Goal: Task Accomplishment & Management: Use online tool/utility

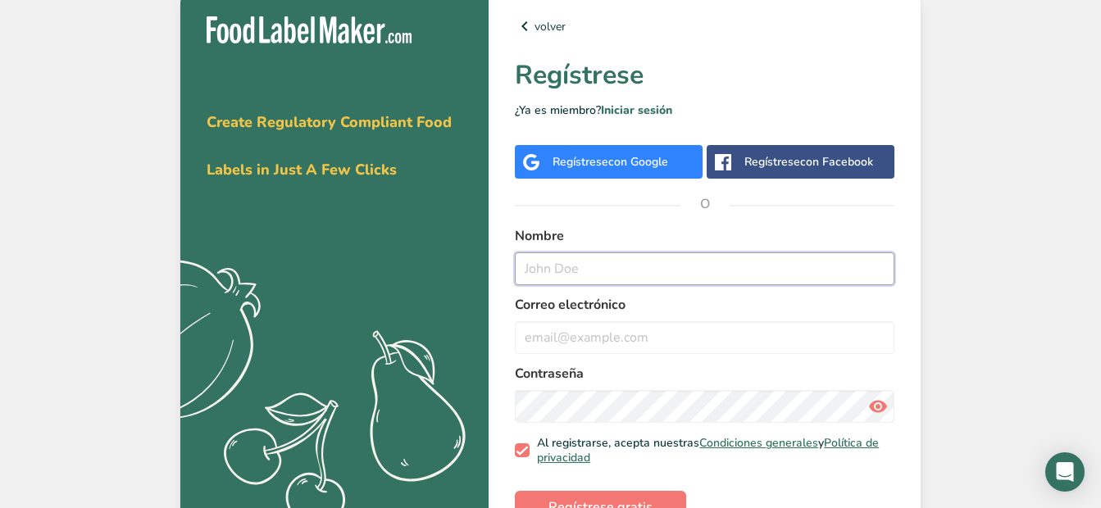
click at [590, 277] on input "text" at bounding box center [705, 269] width 380 height 33
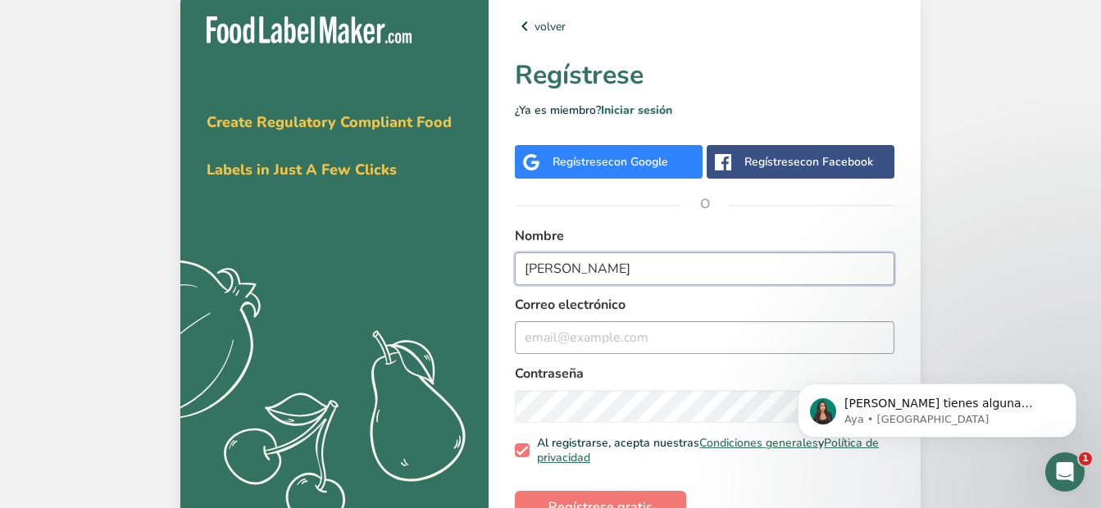
type input "[PERSON_NAME]"
click at [637, 329] on input "email" at bounding box center [705, 337] width 380 height 33
paste input "[EMAIL_ADDRESS][DOMAIN_NAME]"
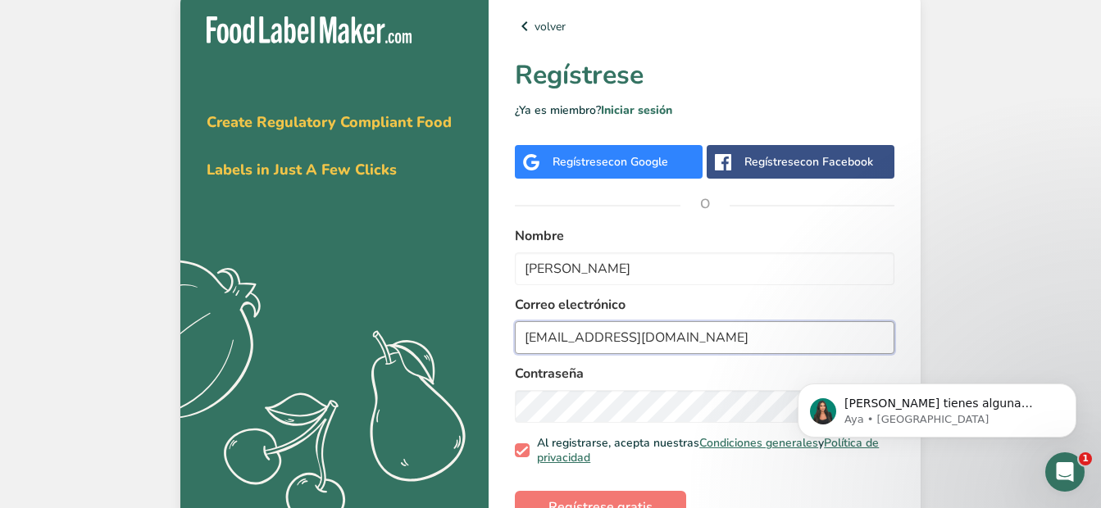
type input "[EMAIL_ADDRESS][DOMAIN_NAME]"
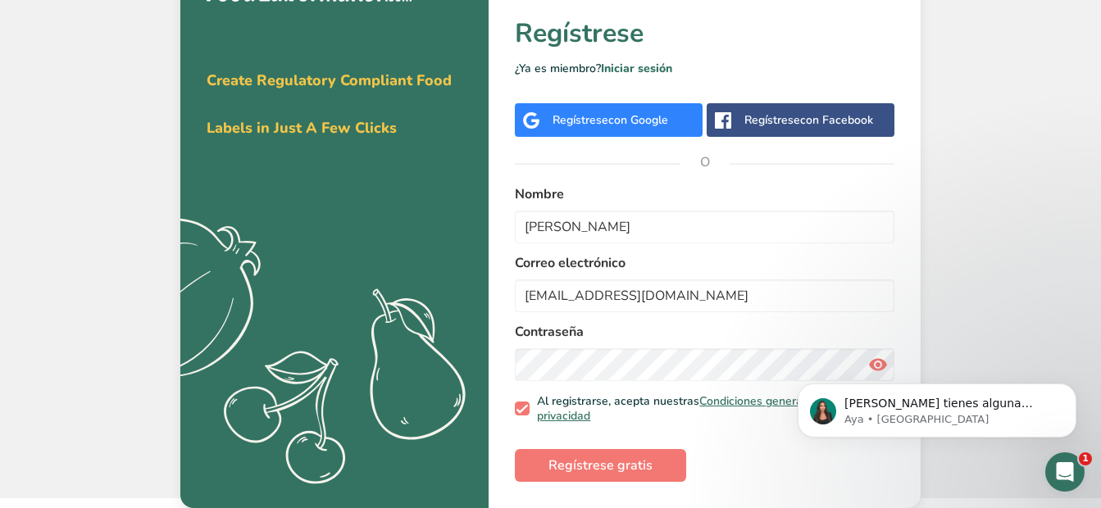
click at [870, 362] on body "[PERSON_NAME] tienes alguna pregunta no dudes en consultarnos. ¡Estamos aquí pa…" at bounding box center [937, 407] width 315 height 102
click at [868, 362] on body "[PERSON_NAME] tienes alguna pregunta no dudes en consultarnos. ¡Estamos aquí pa…" at bounding box center [937, 407] width 315 height 102
click at [861, 362] on body "[PERSON_NAME] tienes alguna pregunta no dudes en consultarnos. ¡Estamos aquí pa…" at bounding box center [937, 407] width 315 height 102
click at [836, 362] on body "[PERSON_NAME] tienes alguna pregunta no dudes en consultarnos. ¡Estamos aquí pa…" at bounding box center [937, 407] width 315 height 102
click at [871, 361] on body "[PERSON_NAME] tienes alguna pregunta no dudes en consultarnos. ¡Estamos aquí pa…" at bounding box center [937, 407] width 315 height 102
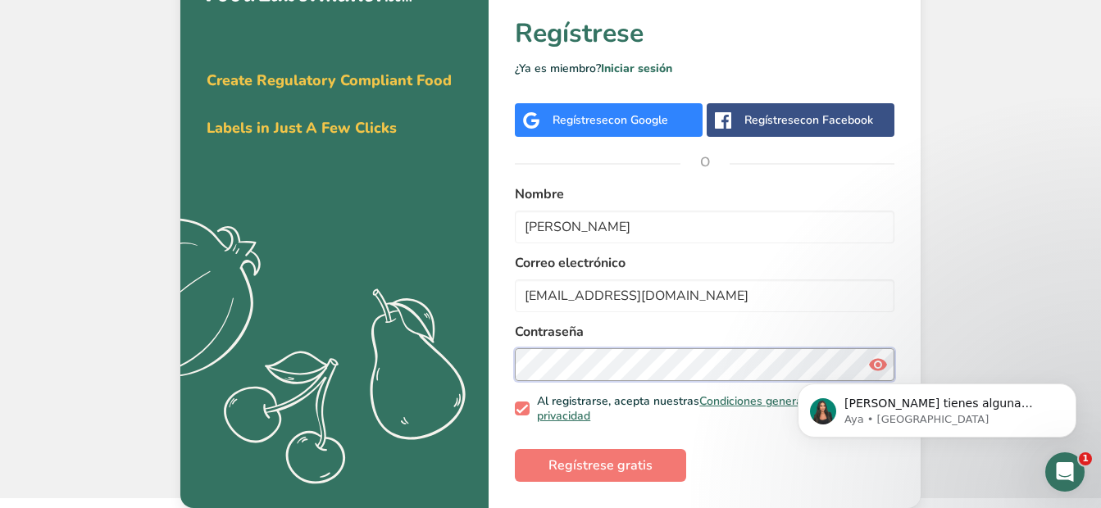
click at [490, 369] on div "volver Regístrese ¿Ya es miembro? Iniciar sesión Regístrese con Google Regístre…" at bounding box center [705, 228] width 432 height 560
click at [469, 375] on section "Obténga su prueba gratuita [DATE] Create Regulatory Compliant Food Labels in Ju…" at bounding box center [550, 228] width 741 height 560
drag, startPoint x: 607, startPoint y: 476, endPoint x: 596, endPoint y: 475, distance: 10.7
click at [604, 476] on button "Regístrese gratis" at bounding box center [600, 465] width 171 height 33
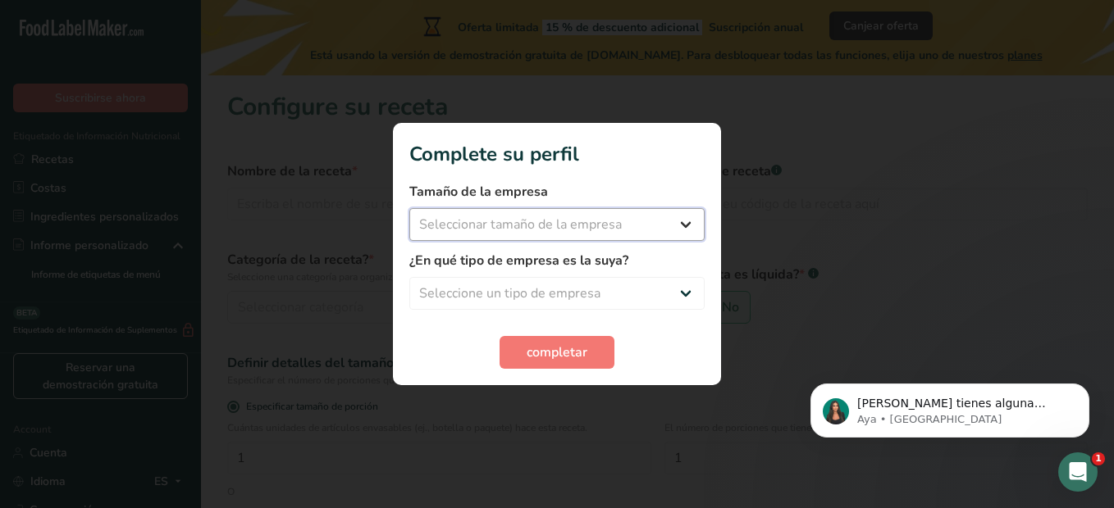
click at [625, 221] on select "Seleccionar tamaño de la empresa Menos de 10 empleados De 10 a 50 empleados De …" at bounding box center [556, 224] width 295 height 33
select select "2"
click at [409, 208] on select "Seleccionar tamaño de la empresa Menos de 10 empleados De 10 a 50 empleados De …" at bounding box center [556, 224] width 295 height 33
click at [492, 278] on select "Seleccione un tipo de empresa Fabricante de alimentos envasados Restaurante y c…" at bounding box center [556, 293] width 295 height 33
select select "1"
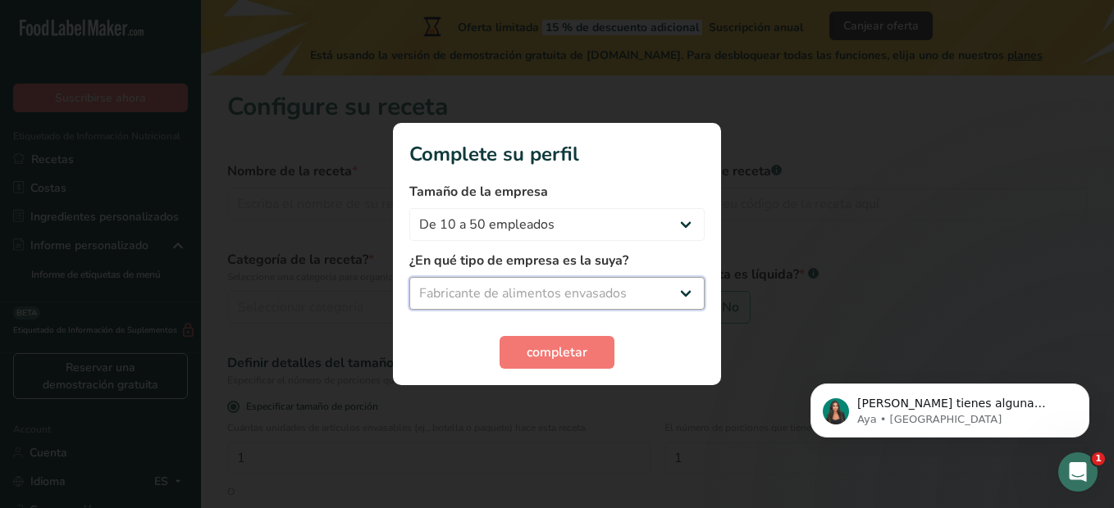
click at [409, 277] on select "Seleccione un tipo de empresa Fabricante de alimentos envasados Restaurante y c…" at bounding box center [556, 293] width 295 height 33
click at [546, 350] on span "completar" at bounding box center [556, 353] width 61 height 20
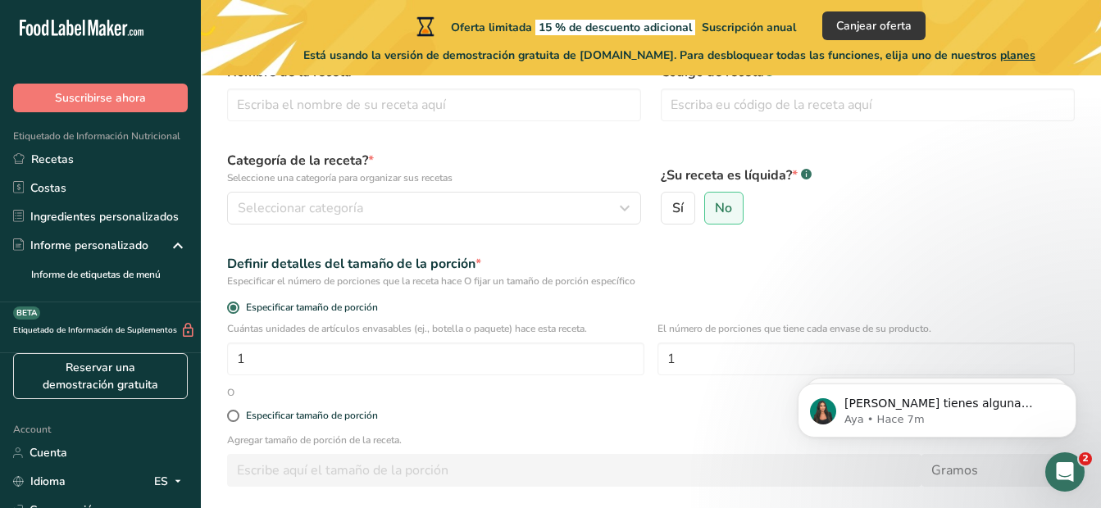
scroll to position [75, 0]
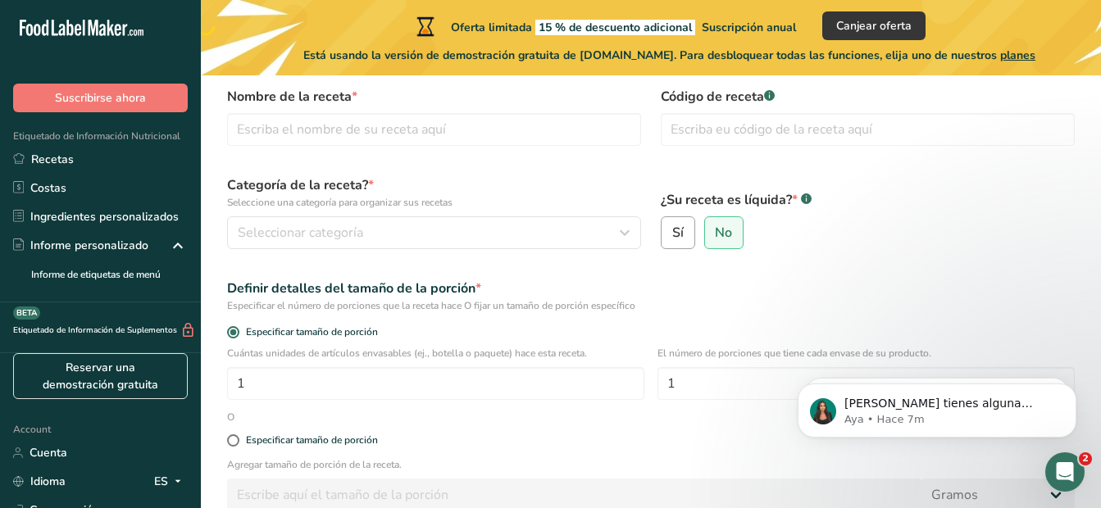
click at [680, 241] on span "Sí" at bounding box center [677, 233] width 11 height 16
click at [672, 239] on input "Sí" at bounding box center [667, 233] width 11 height 11
radio input "true"
radio input "false"
select select "22"
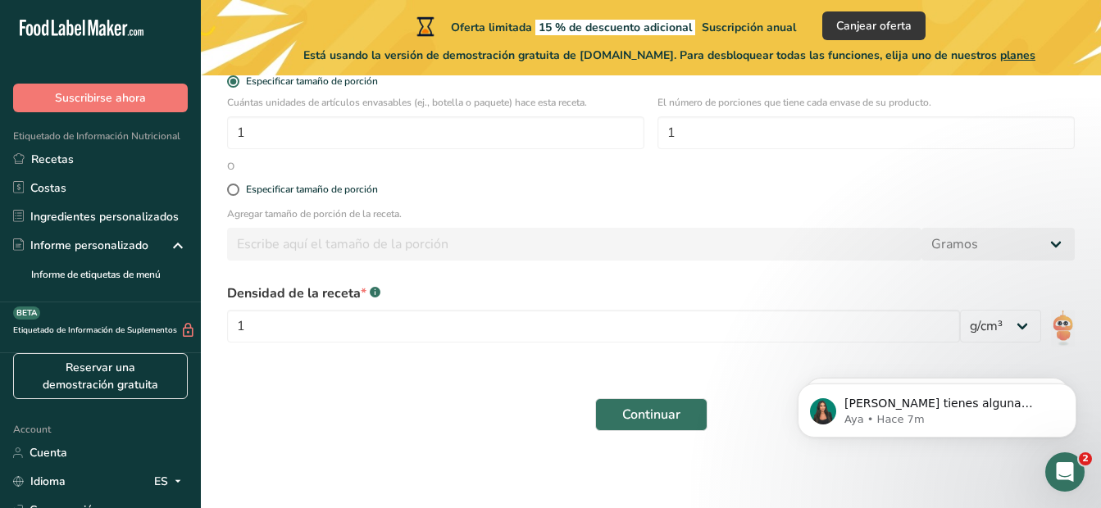
scroll to position [327, 0]
click at [608, 410] on button "Continuar" at bounding box center [651, 413] width 112 height 33
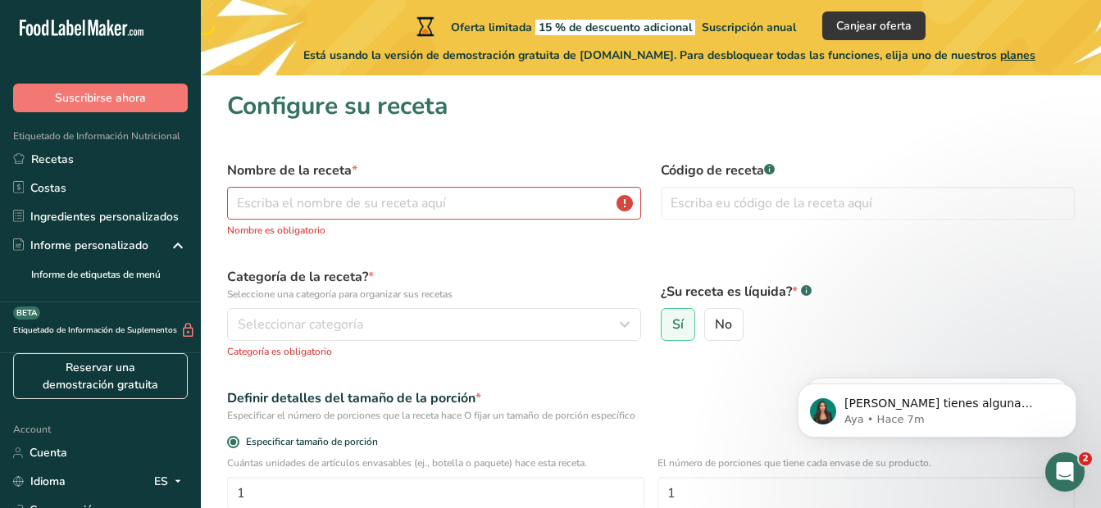
scroll to position [0, 0]
click at [434, 208] on input "text" at bounding box center [434, 204] width 414 height 33
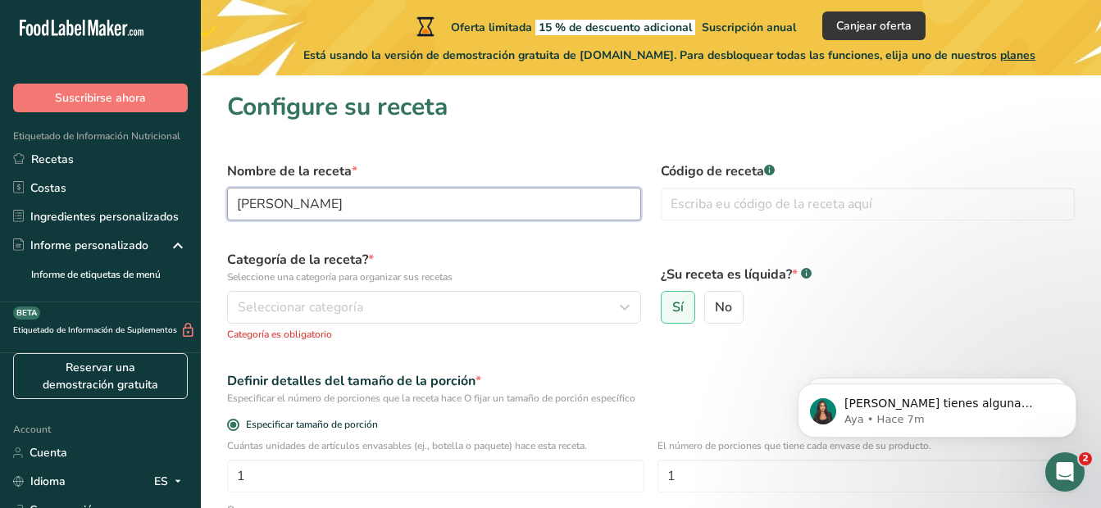
scroll to position [366, 0]
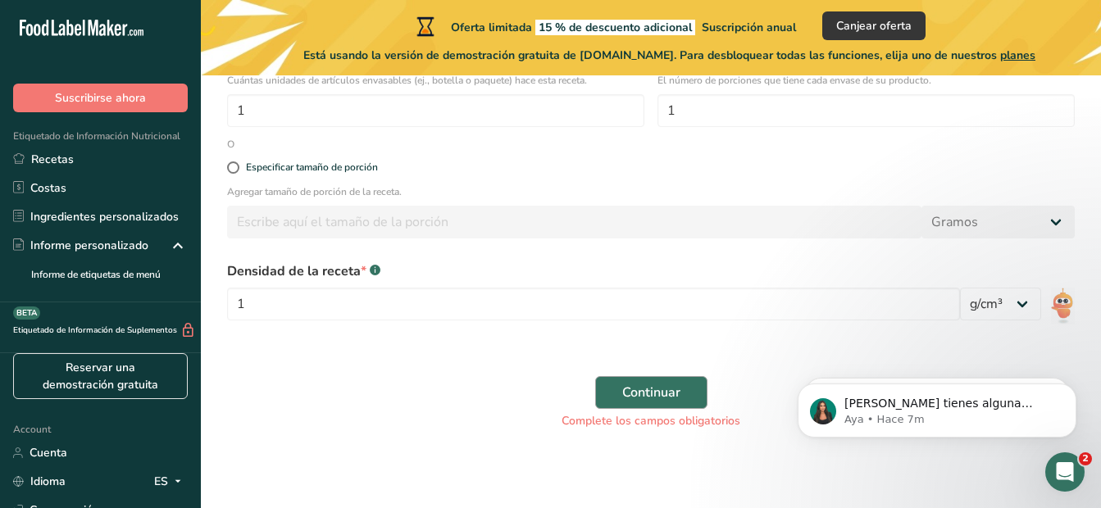
type input "[PERSON_NAME]"
click at [634, 390] on span "Continuar" at bounding box center [651, 393] width 58 height 20
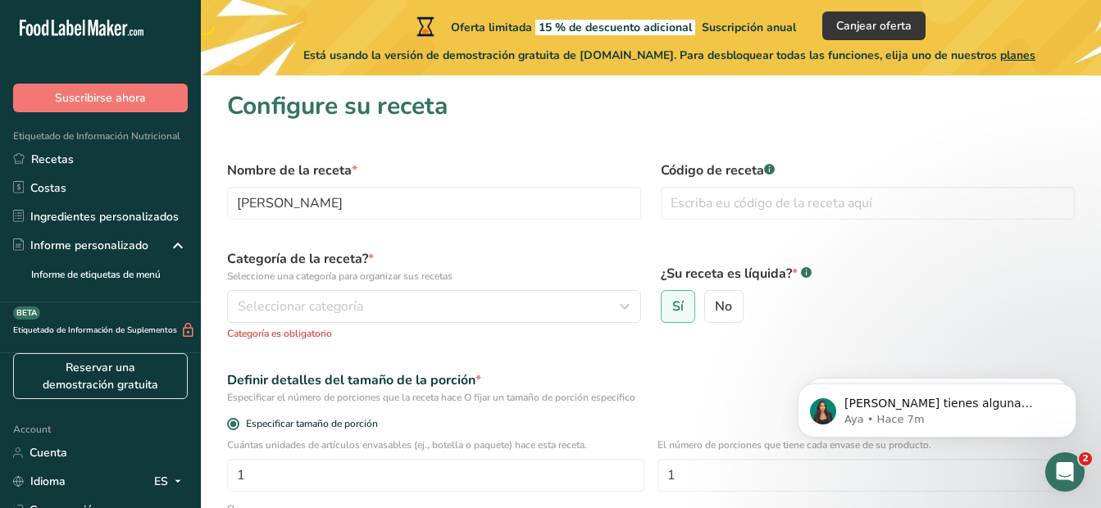
scroll to position [0, 0]
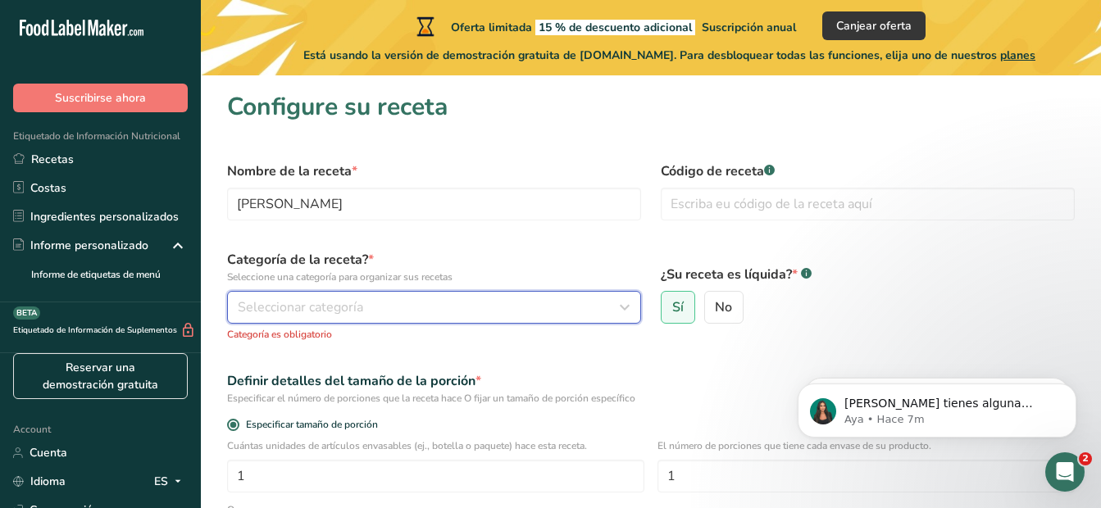
click at [261, 305] on span "Seleccionar categoría" at bounding box center [300, 308] width 125 height 20
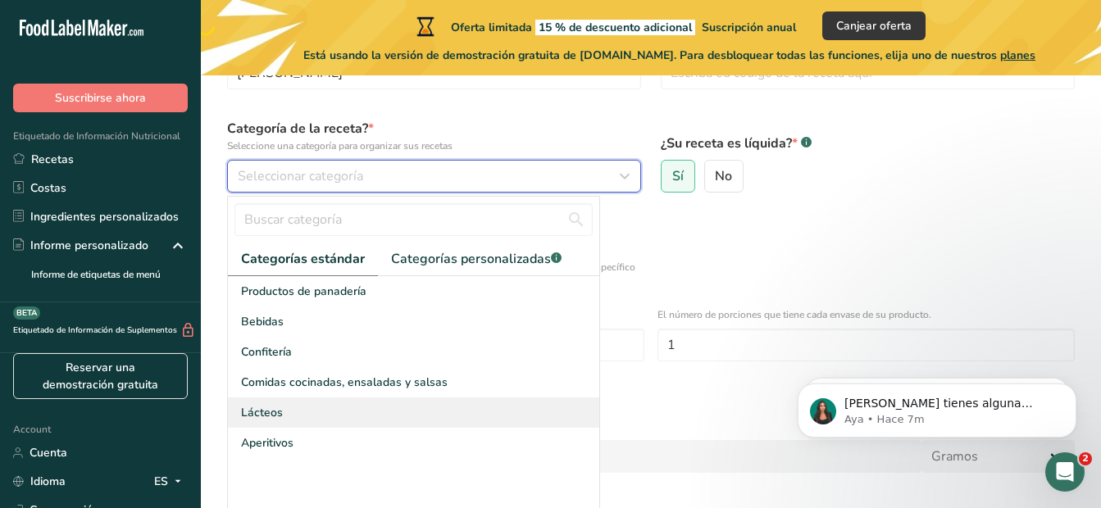
scroll to position [164, 0]
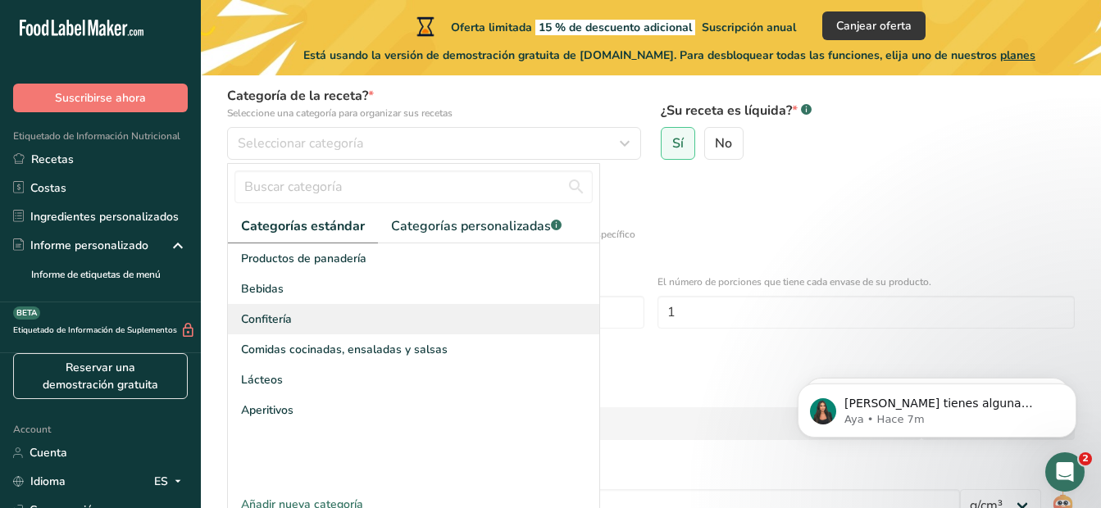
click at [329, 317] on div "Confitería" at bounding box center [413, 319] width 371 height 30
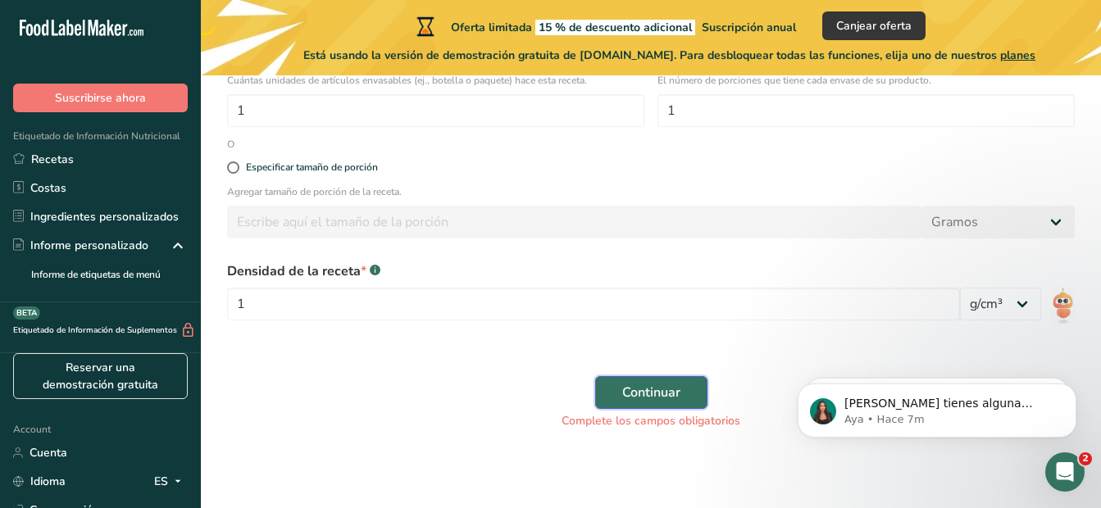
click at [648, 399] on span "Continuar" at bounding box center [651, 393] width 58 height 20
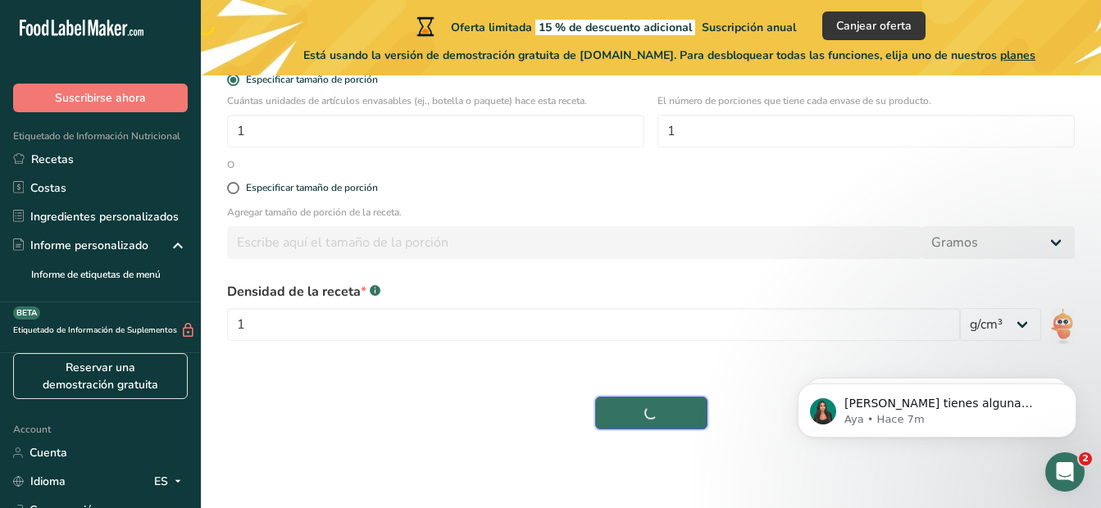
scroll to position [327, 0]
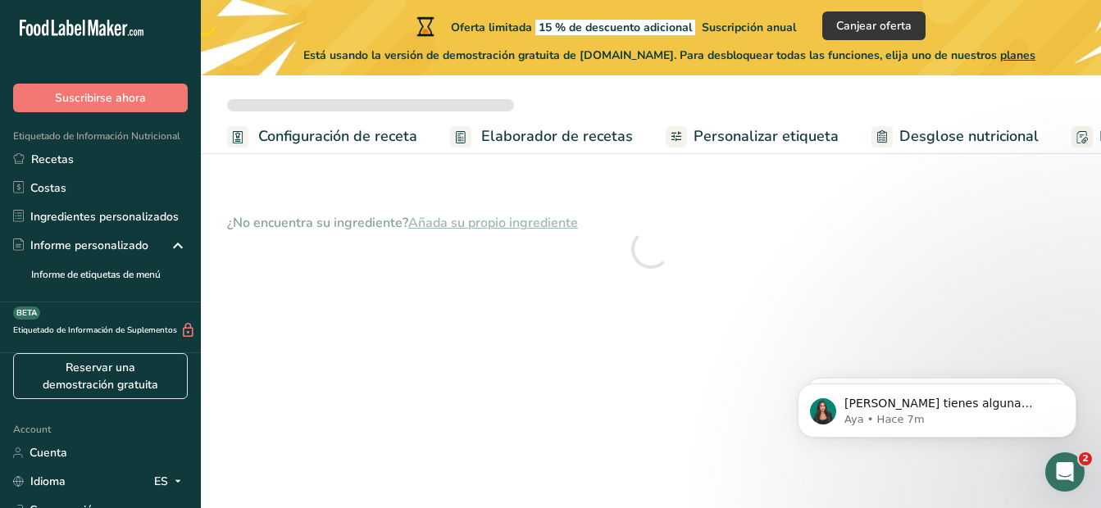
click at [312, 135] on span "Configuración de receta" at bounding box center [337, 136] width 159 height 22
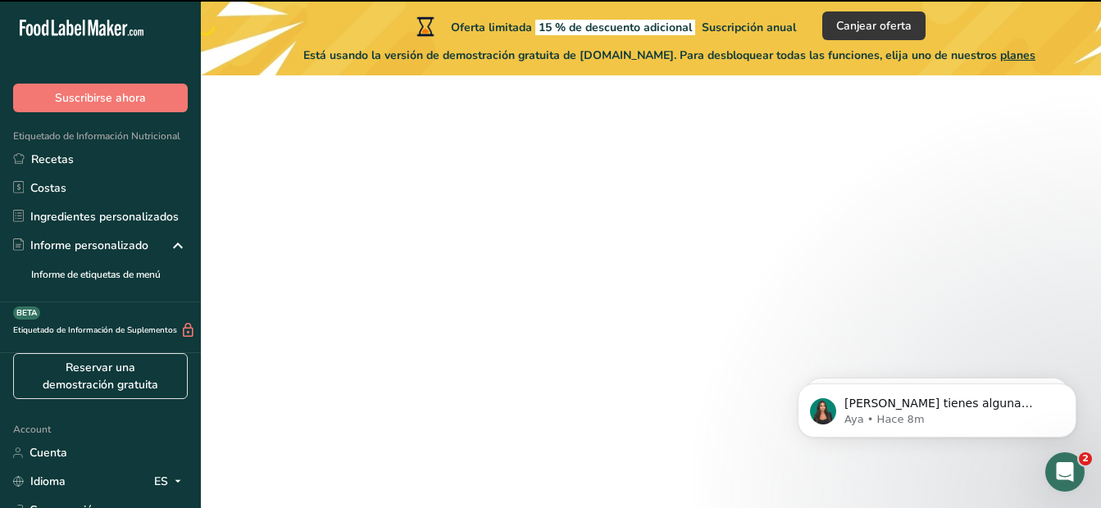
select select
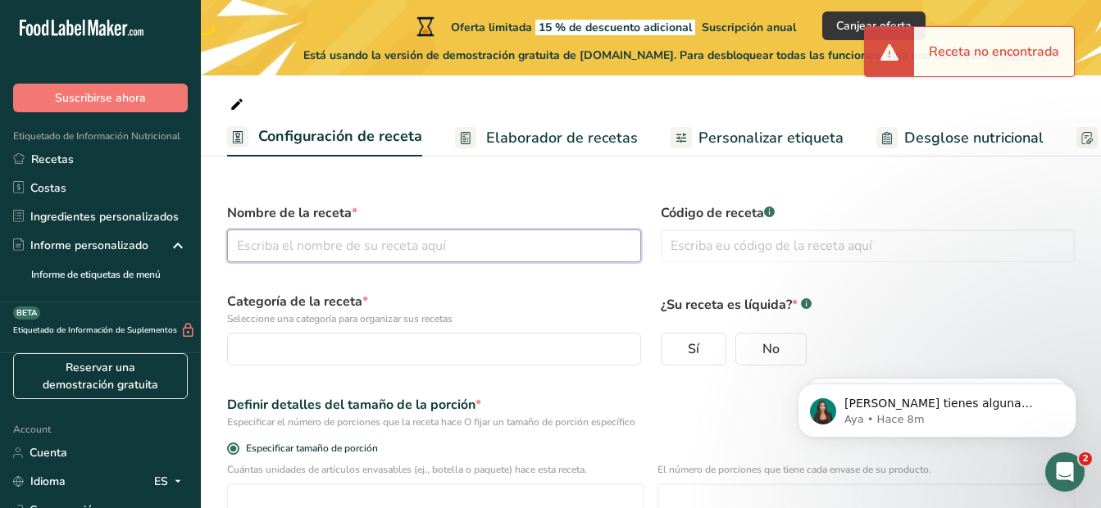
click at [448, 244] on input "text" at bounding box center [434, 246] width 414 height 33
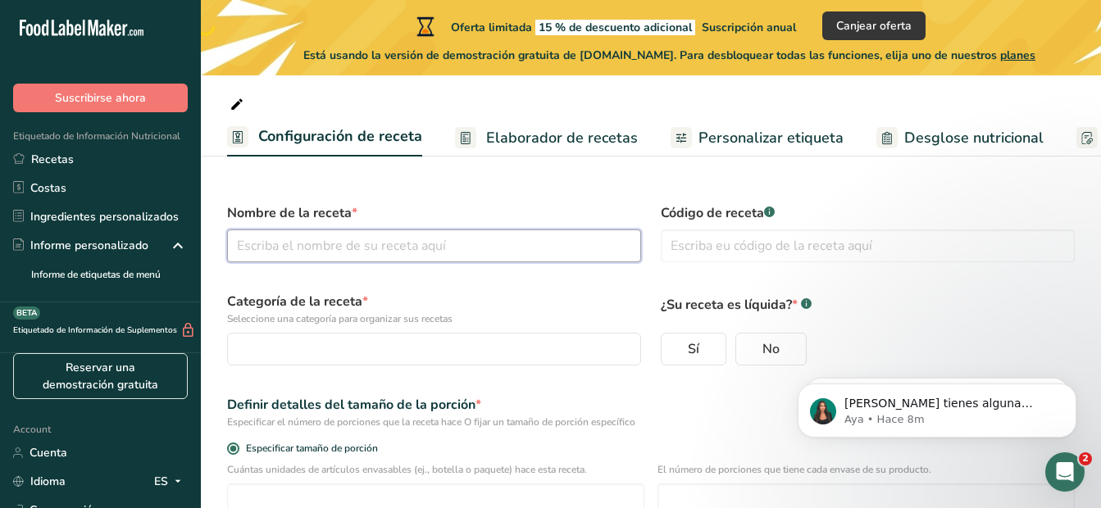
type input "d"
select select
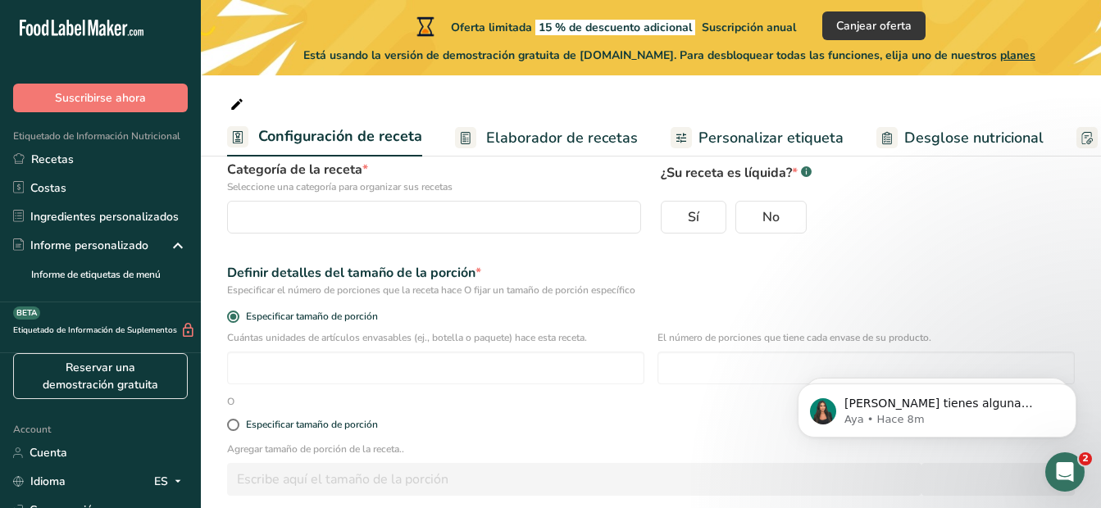
scroll to position [164, 0]
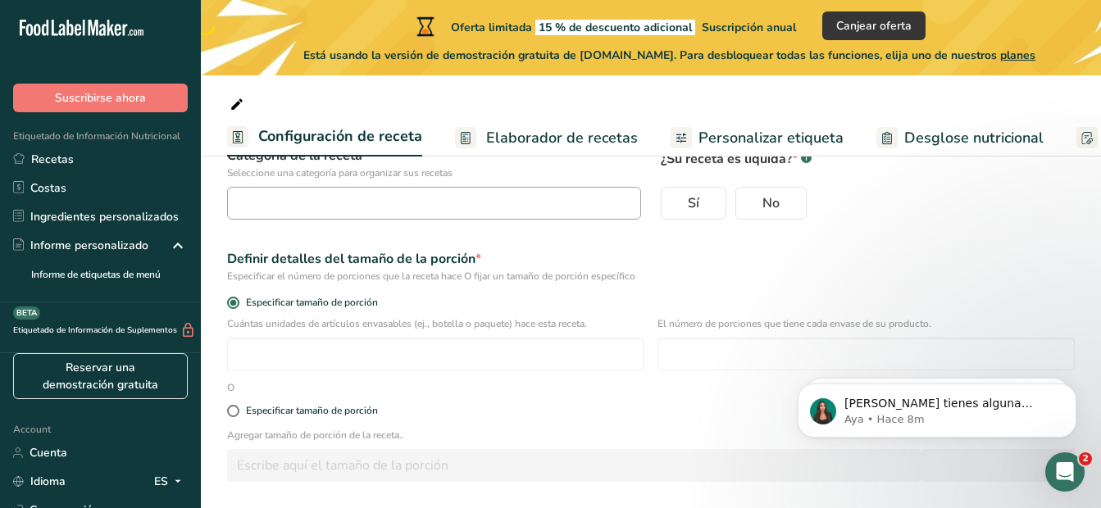
type input "[PERSON_NAME]"
click at [457, 206] on div "button" at bounding box center [429, 204] width 383 height 20
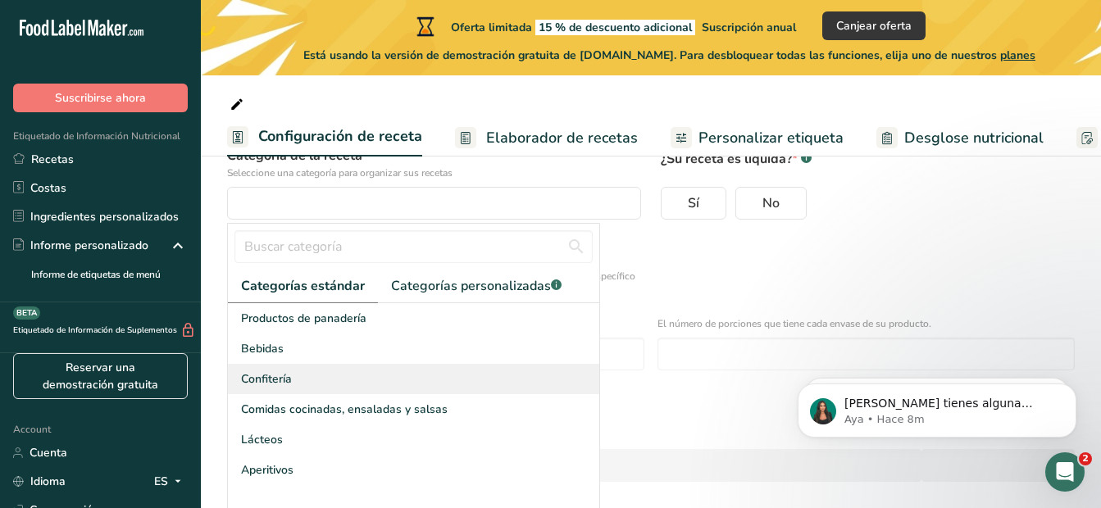
click at [296, 384] on div "Confitería" at bounding box center [413, 379] width 371 height 30
select select
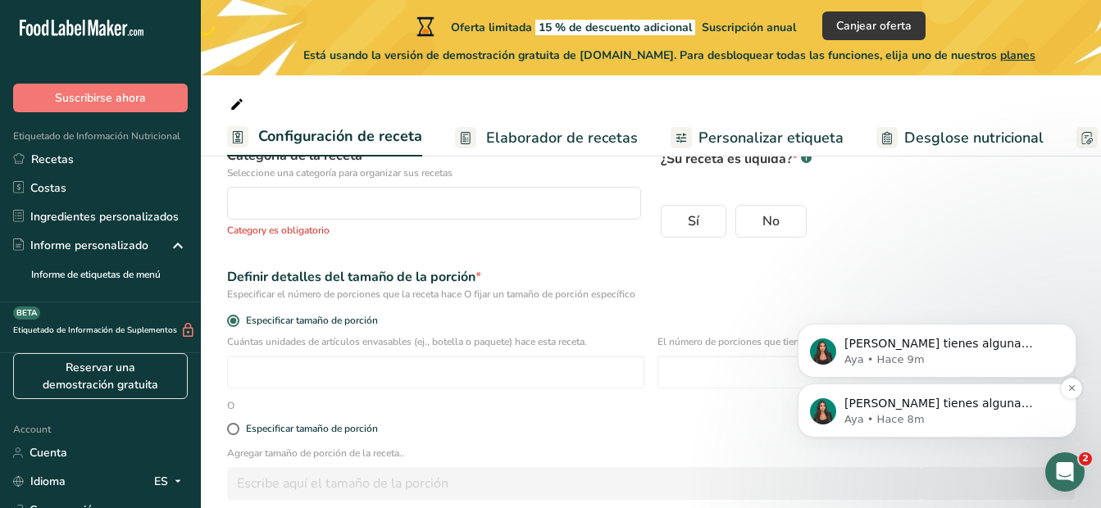
scroll to position [251, 0]
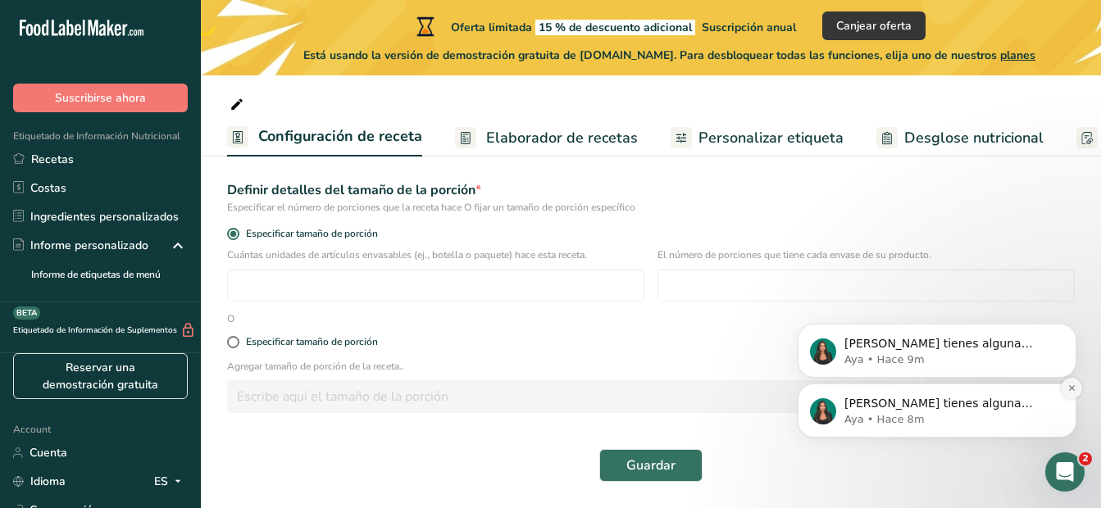
click at [1070, 390] on icon "Dismiss notification" at bounding box center [1072, 388] width 6 height 6
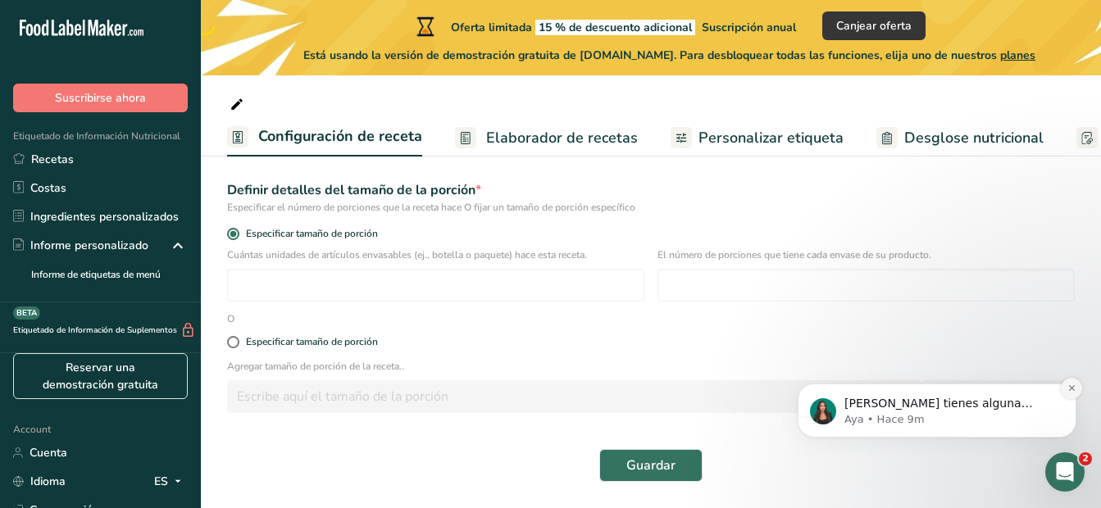
click at [1074, 390] on icon "Dismiss notification" at bounding box center [1072, 388] width 9 height 9
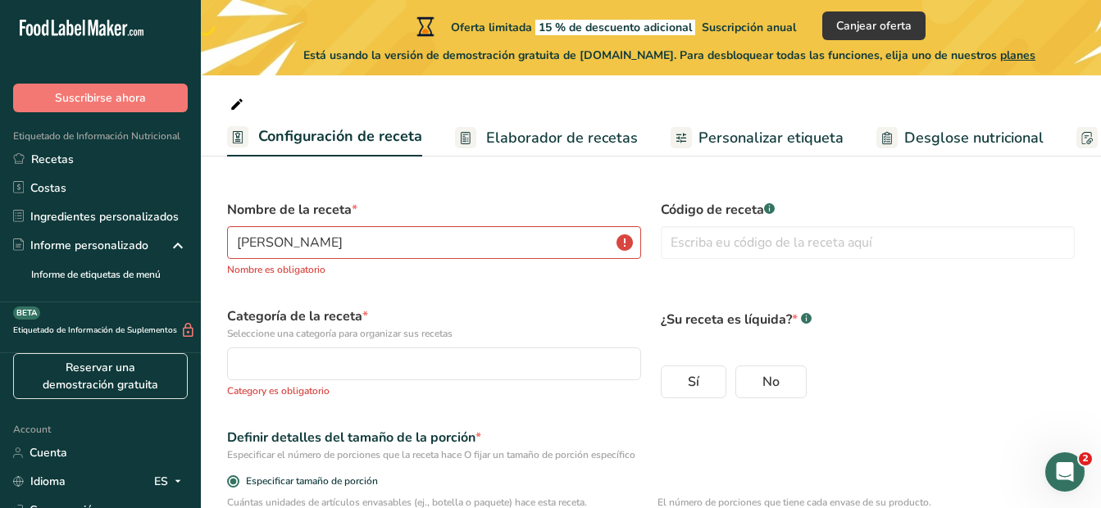
scroll to position [0, 0]
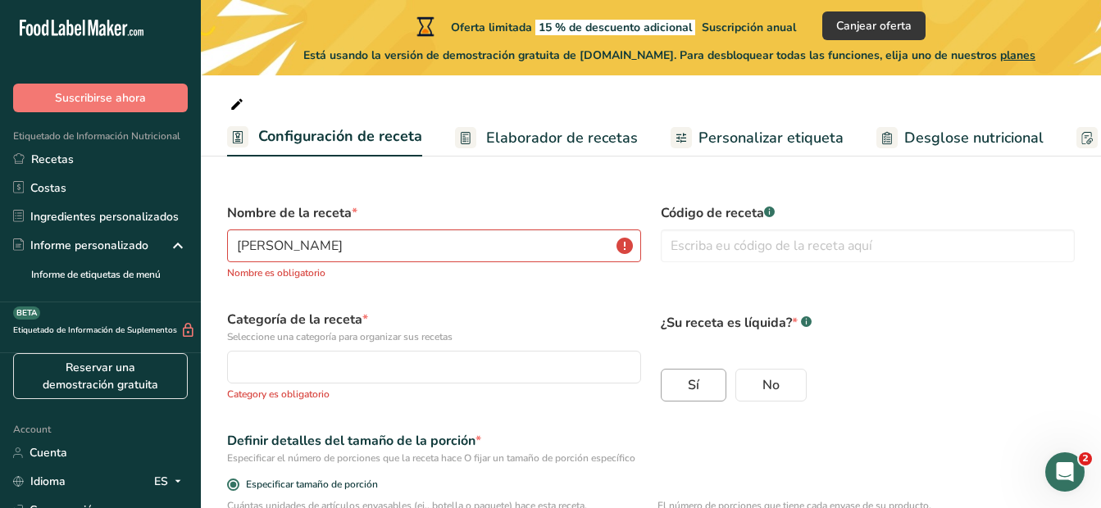
click at [707, 385] on label "Sí" at bounding box center [694, 385] width 66 height 33
click at [672, 385] on input "Sí" at bounding box center [667, 386] width 11 height 11
radio input "true"
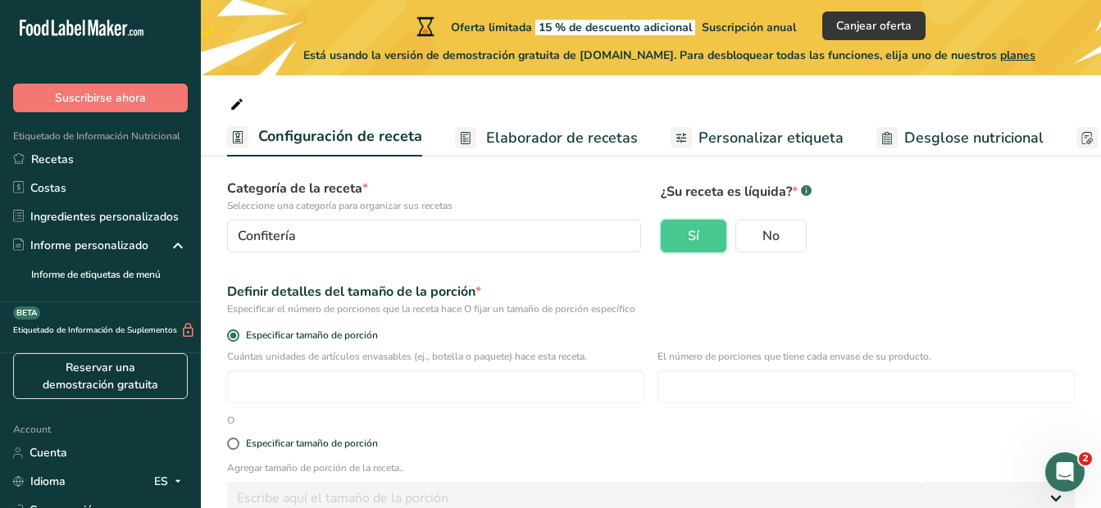
scroll to position [303, 0]
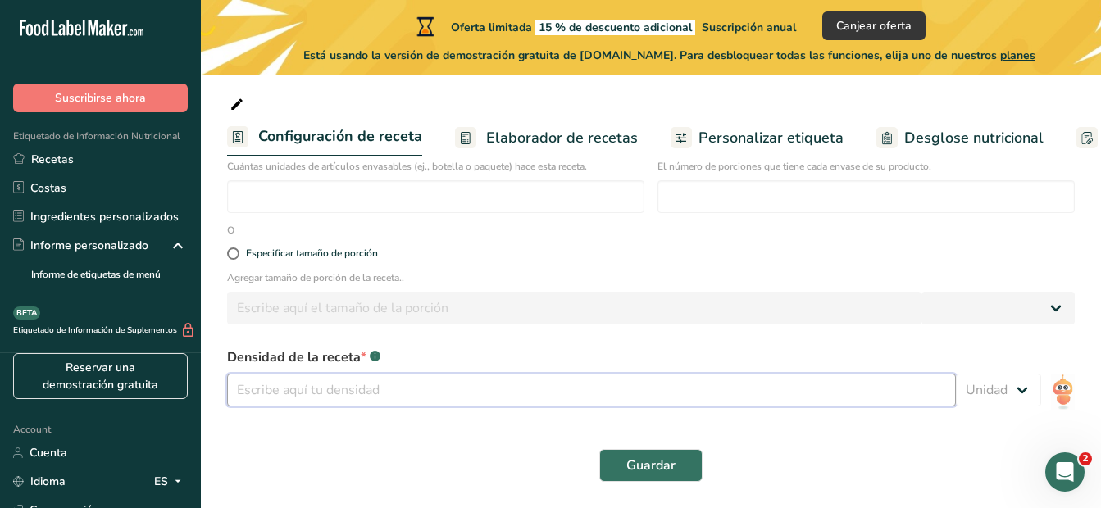
click at [494, 385] on input "number" at bounding box center [591, 390] width 729 height 33
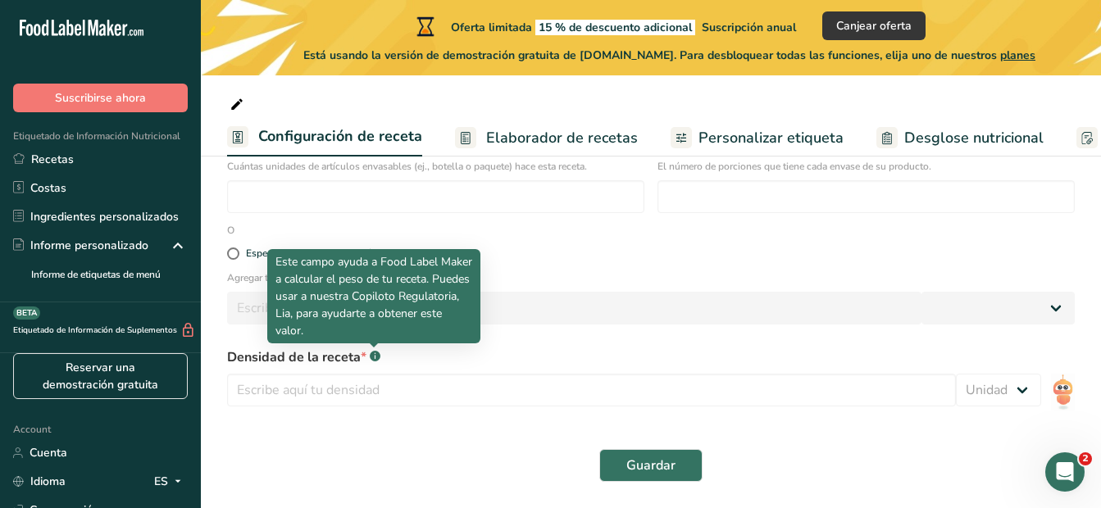
click at [375, 355] on rect at bounding box center [375, 356] width 11 height 11
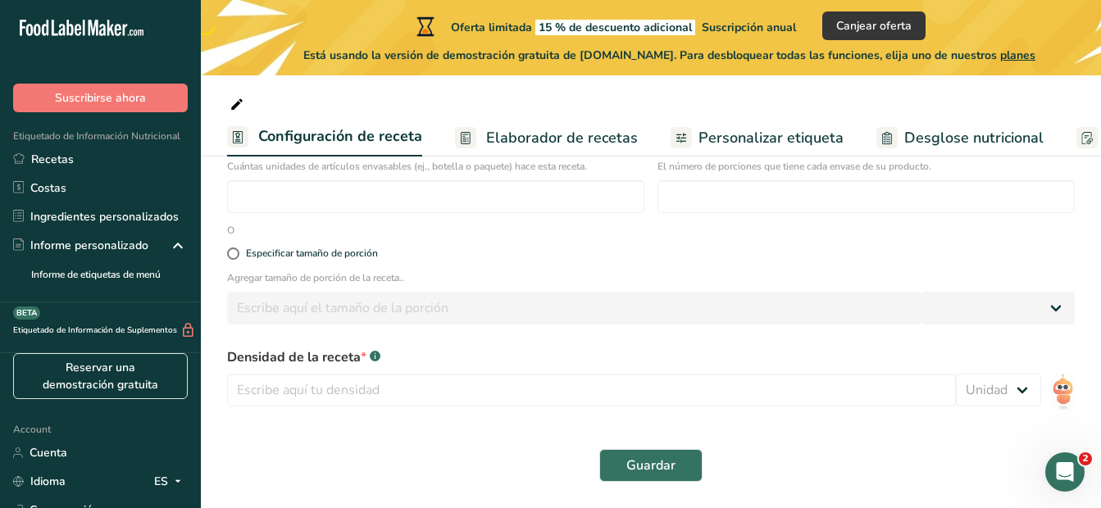
click at [375, 355] on rect at bounding box center [375, 356] width 11 height 11
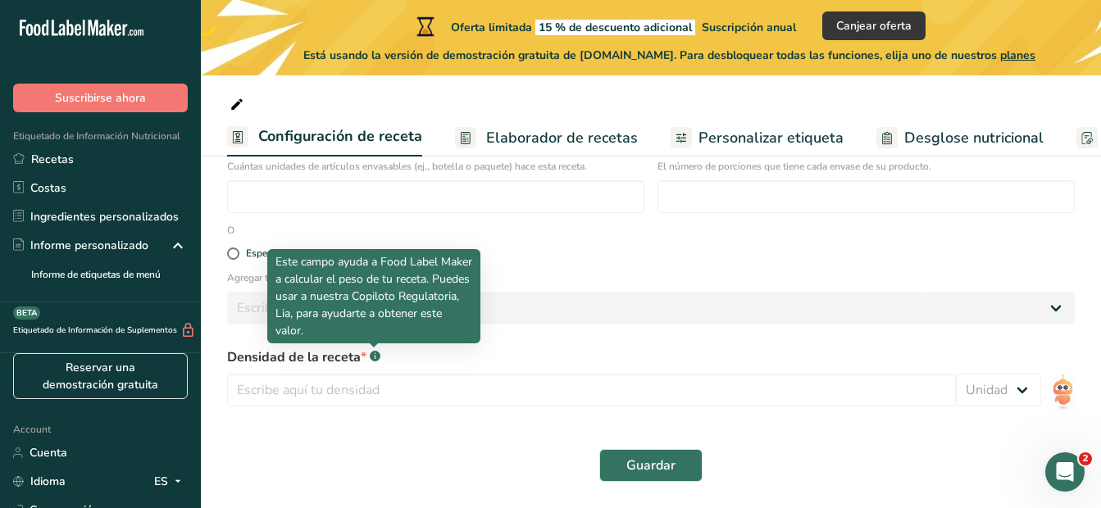
select select
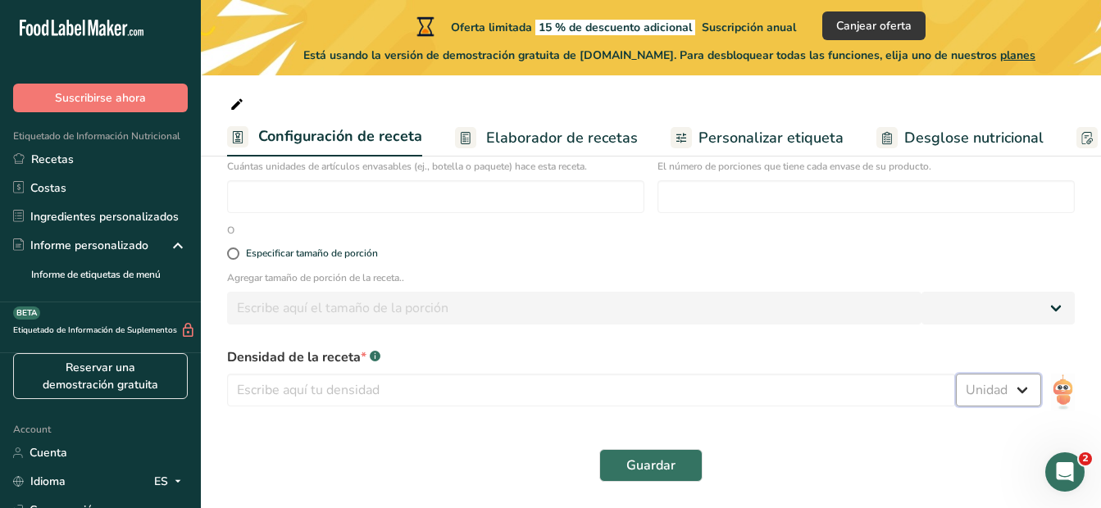
click at [1011, 388] on select "Unidad lb/pie³ g/cm³" at bounding box center [998, 390] width 85 height 33
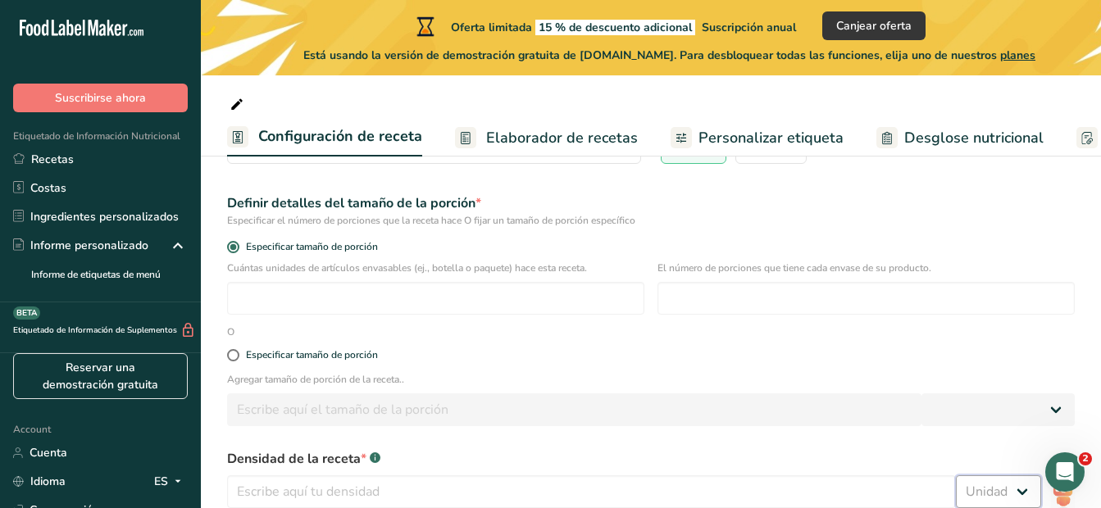
scroll to position [57, 0]
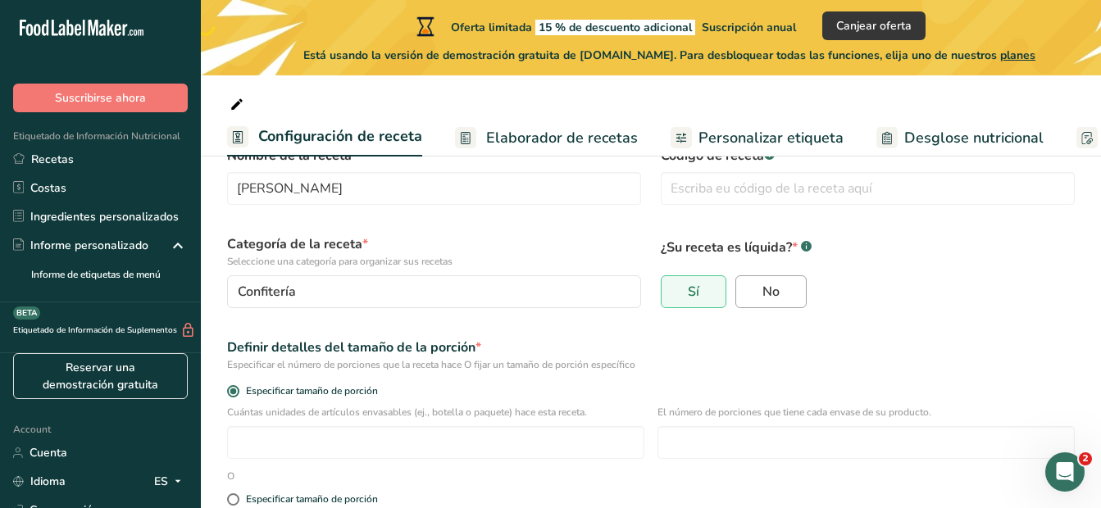
click at [778, 288] on span "No" at bounding box center [771, 292] width 17 height 16
click at [747, 288] on input "No" at bounding box center [741, 292] width 11 height 11
radio input "true"
radio input "false"
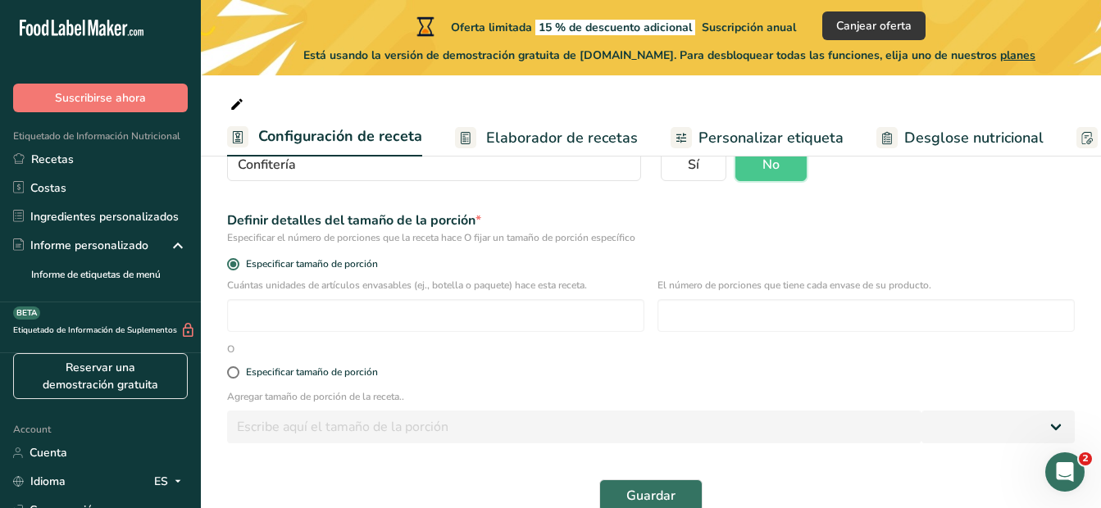
scroll to position [215, 0]
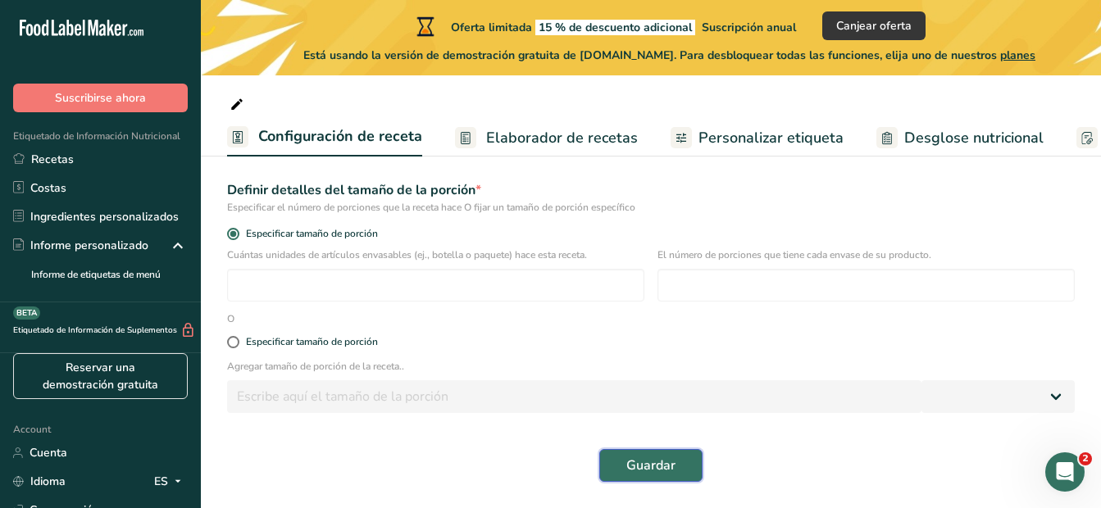
click at [662, 460] on span "Guardar" at bounding box center [651, 466] width 49 height 20
select select
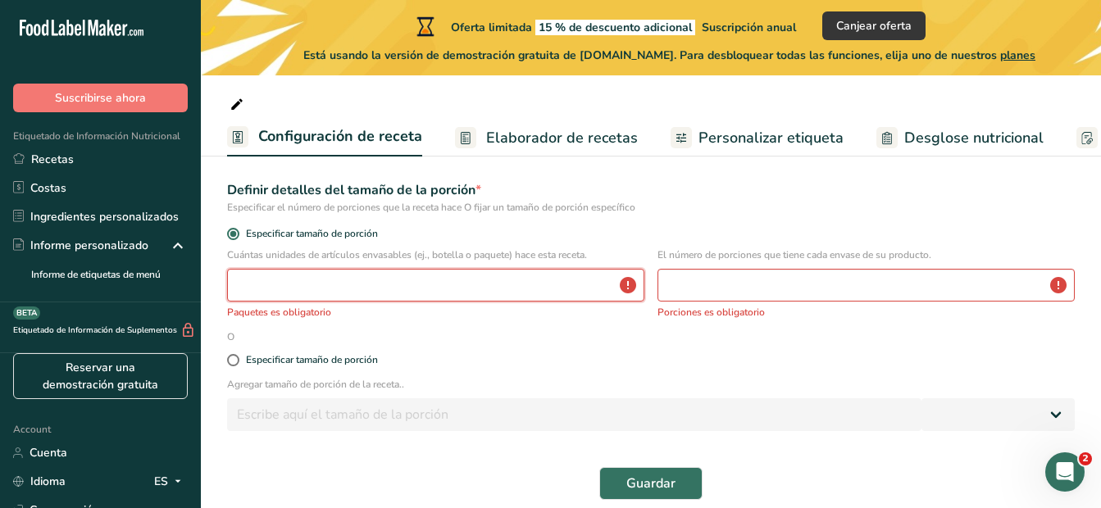
click at [455, 276] on input "number" at bounding box center [435, 285] width 417 height 33
type input "1"
click at [736, 291] on input "number" at bounding box center [866, 285] width 417 height 33
type input "1"
click at [684, 473] on button "Guardar" at bounding box center [650, 483] width 103 height 33
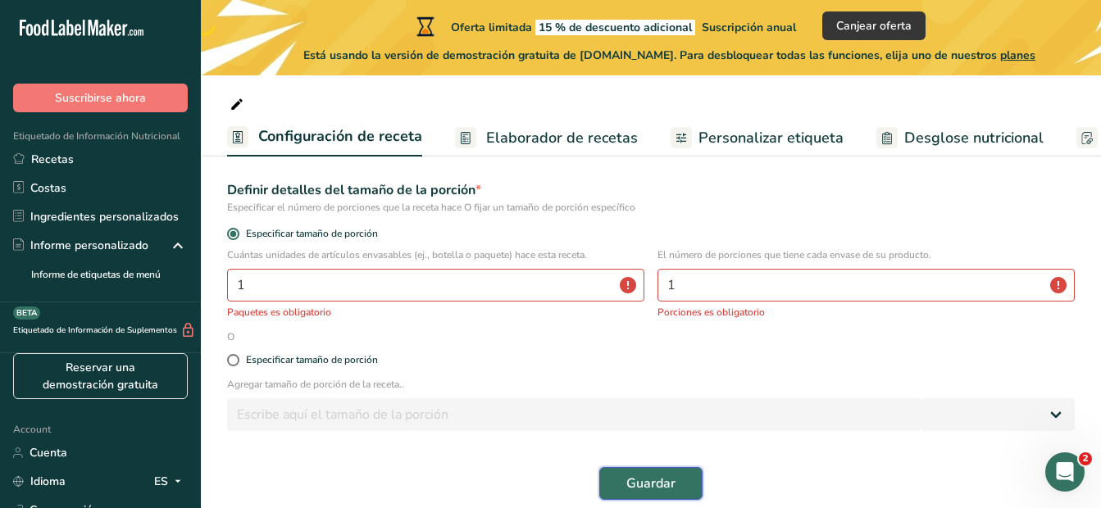
click at [633, 473] on button "Guardar" at bounding box center [650, 483] width 103 height 33
click at [699, 243] on div "Especificar tamaño de porción" at bounding box center [651, 236] width 868 height 23
click at [358, 360] on div "Especificar tamaño de porción" at bounding box center [312, 360] width 132 height 12
click at [238, 360] on input "Especificar tamaño de porción" at bounding box center [232, 360] width 11 height 11
radio input "true"
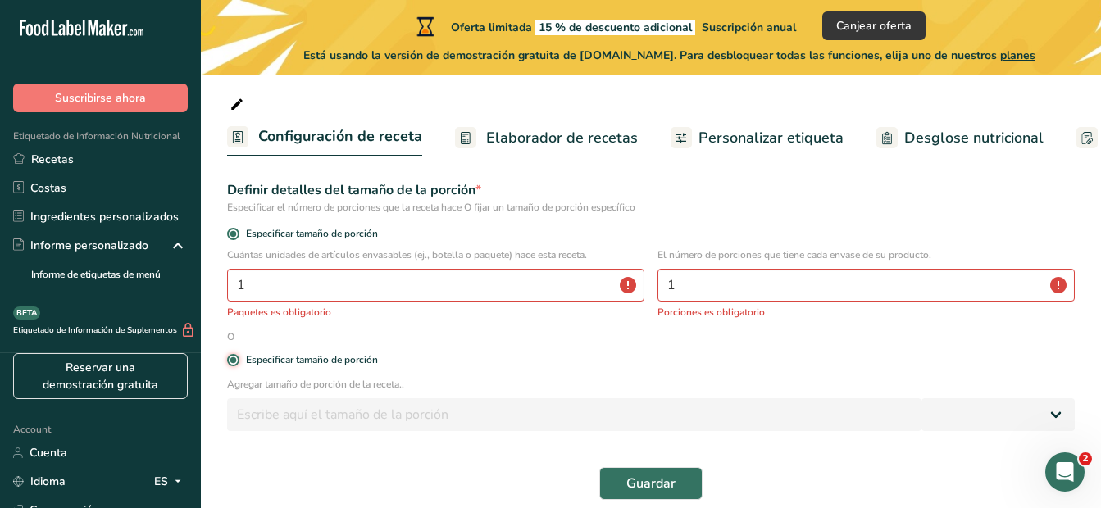
radio input "false"
select select
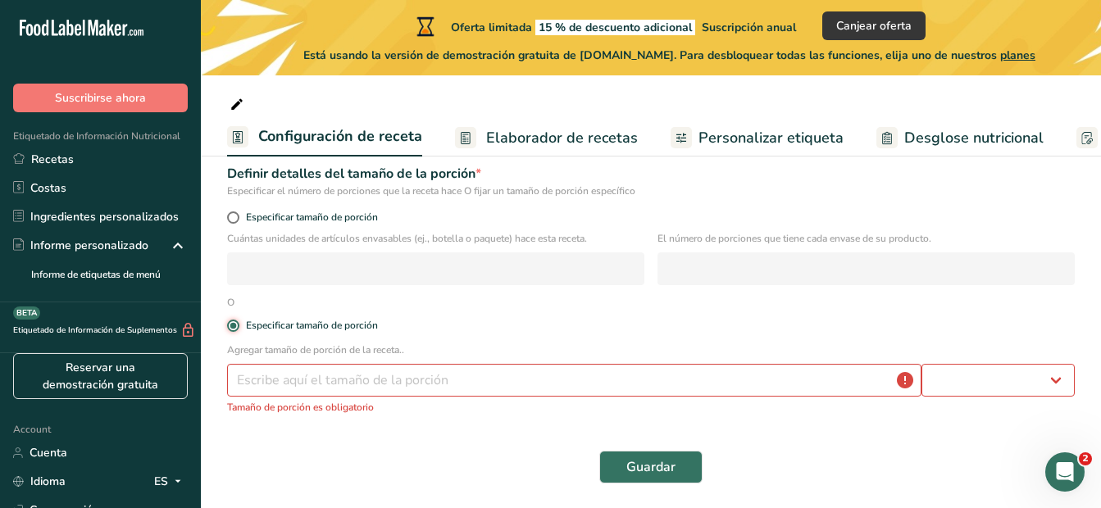
scroll to position [233, 0]
click at [437, 374] on input "number" at bounding box center [574, 378] width 695 height 33
type input "260"
click at [1043, 384] on select "Gramos kg mg mcg libras onza [GEOGRAPHIC_DATA] mL onza líquida [GEOGRAPHIC_DATA…" at bounding box center [998, 378] width 153 height 33
click at [922, 362] on select "Gramos kg mg mcg libras onza [GEOGRAPHIC_DATA] mL onza líquida [GEOGRAPHIC_DATA…" at bounding box center [998, 378] width 153 height 33
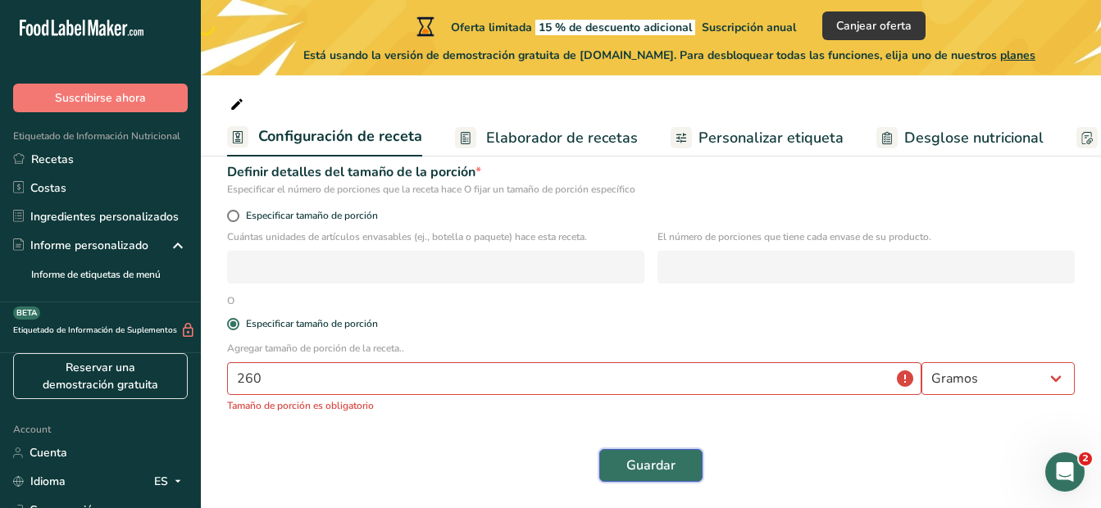
click at [637, 467] on span "Guardar" at bounding box center [651, 466] width 49 height 20
click at [639, 478] on button "Guardar" at bounding box center [650, 465] width 103 height 33
click at [637, 476] on button "Guardar" at bounding box center [650, 465] width 103 height 33
click at [636, 475] on span "Guardar" at bounding box center [651, 466] width 49 height 20
click at [636, 473] on span "Guardar" at bounding box center [651, 466] width 49 height 20
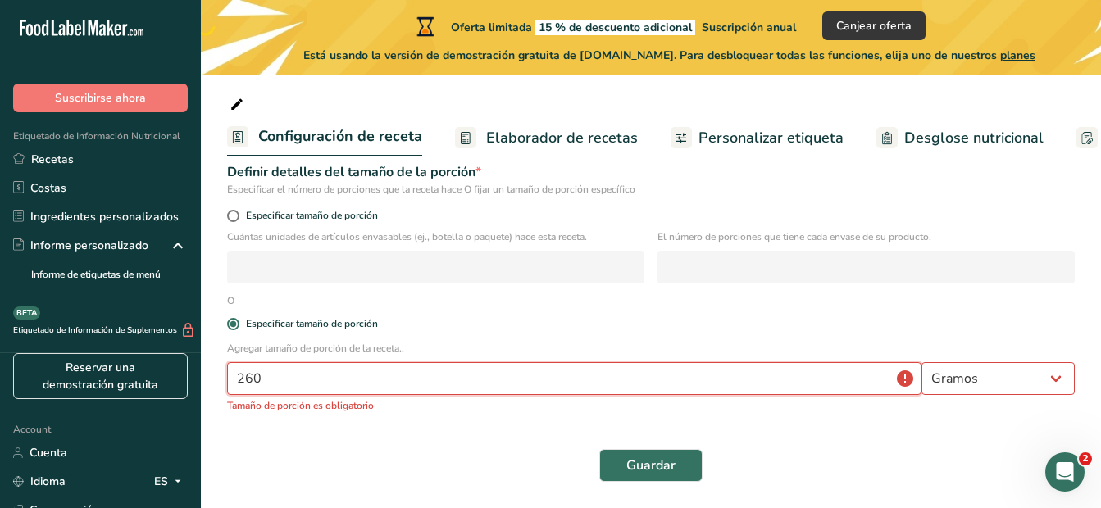
click at [910, 381] on input "260" at bounding box center [574, 378] width 695 height 33
drag, startPoint x: 731, startPoint y: 386, endPoint x: 707, endPoint y: 388, distance: 23.8
click at [710, 388] on input "260" at bounding box center [574, 378] width 695 height 33
drag, startPoint x: 590, startPoint y: 394, endPoint x: 379, endPoint y: 409, distance: 211.3
click at [379, 409] on div "Agregar tamaño de porción de la receta.. 260 Gramos kg mg mcg libras onza [GEOG…" at bounding box center [651, 382] width 868 height 82
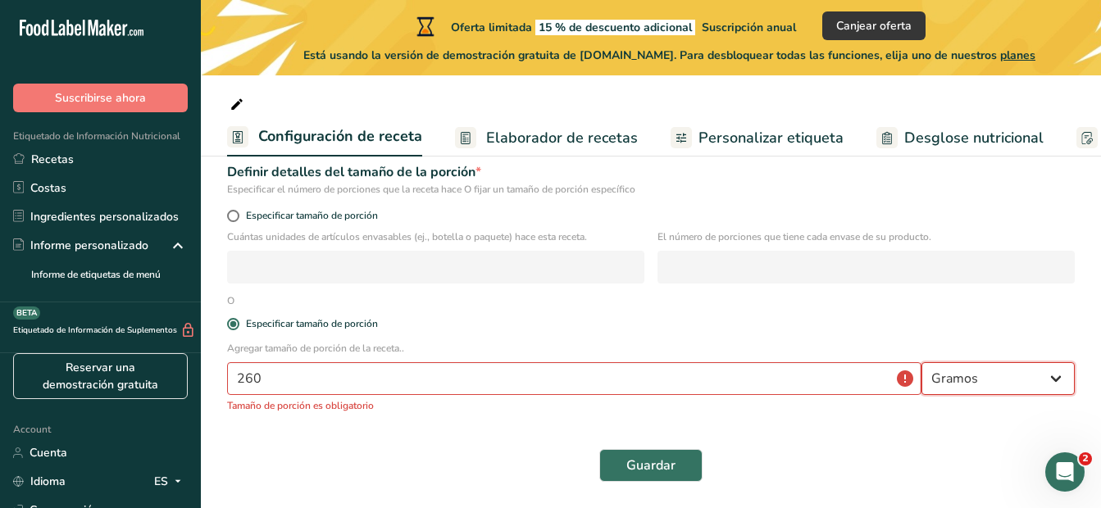
click at [968, 378] on select "Gramos kg mg mcg libras onza [GEOGRAPHIC_DATA] mL onza líquida [GEOGRAPHIC_DATA…" at bounding box center [998, 378] width 153 height 33
click at [922, 362] on select "Gramos kg mg mcg libras onza [GEOGRAPHIC_DATA] mL onza líquida [GEOGRAPHIC_DATA…" at bounding box center [998, 378] width 153 height 33
click at [651, 464] on span "Guardar" at bounding box center [651, 466] width 49 height 20
click at [990, 389] on select "Gramos kg mg mcg libras onza [GEOGRAPHIC_DATA] mL onza líquida [GEOGRAPHIC_DATA…" at bounding box center [998, 378] width 153 height 33
select select "0"
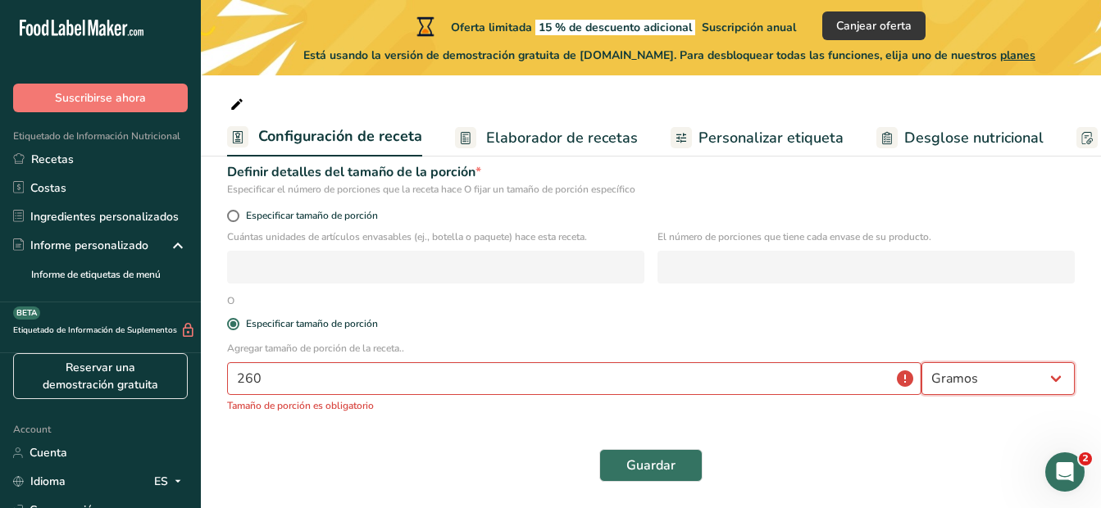
click at [922, 362] on select "Gramos kg mg mcg libras onza [GEOGRAPHIC_DATA] mL onza líquida [GEOGRAPHIC_DATA…" at bounding box center [998, 378] width 153 height 33
click at [663, 463] on span "Guardar" at bounding box center [651, 466] width 49 height 20
click at [345, 216] on span "Especificar tamaño de porción" at bounding box center [308, 216] width 139 height 12
click at [238, 216] on input "Especificar tamaño de porción" at bounding box center [232, 216] width 11 height 11
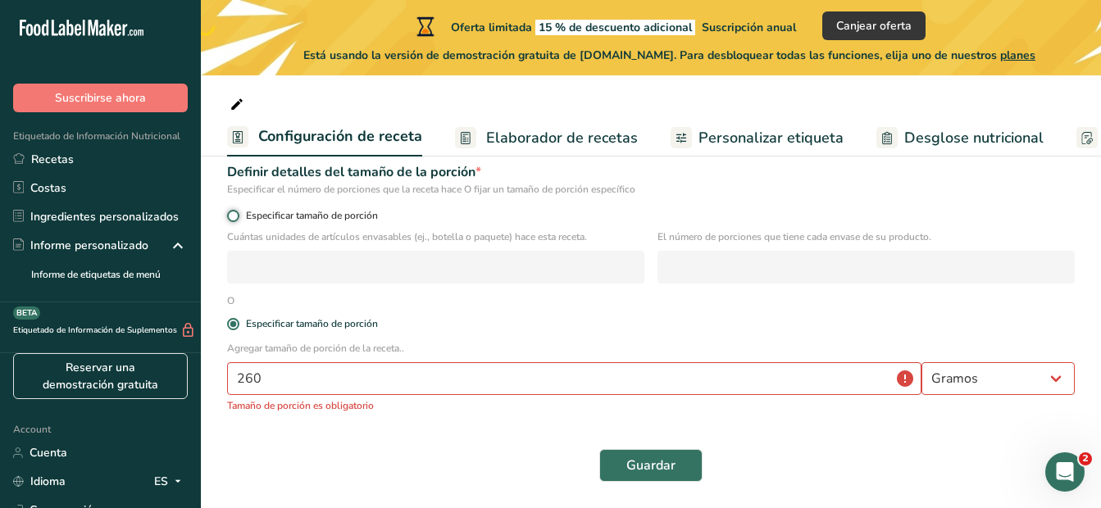
radio input "true"
radio input "false"
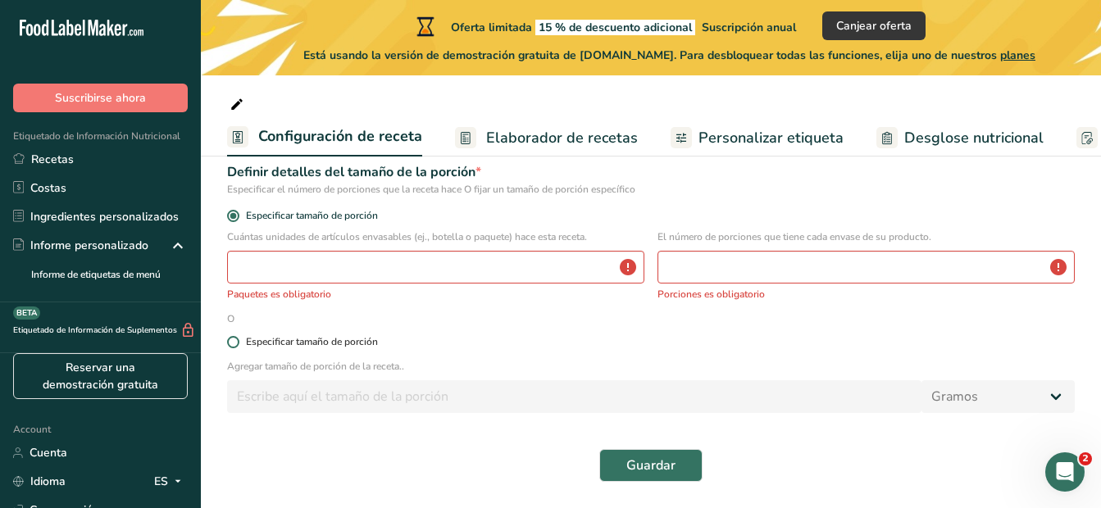
click at [299, 345] on div "Especificar tamaño de porción" at bounding box center [312, 342] width 132 height 12
click at [238, 345] on input "Especificar tamaño de porción" at bounding box center [232, 342] width 11 height 11
radio input "true"
radio input "false"
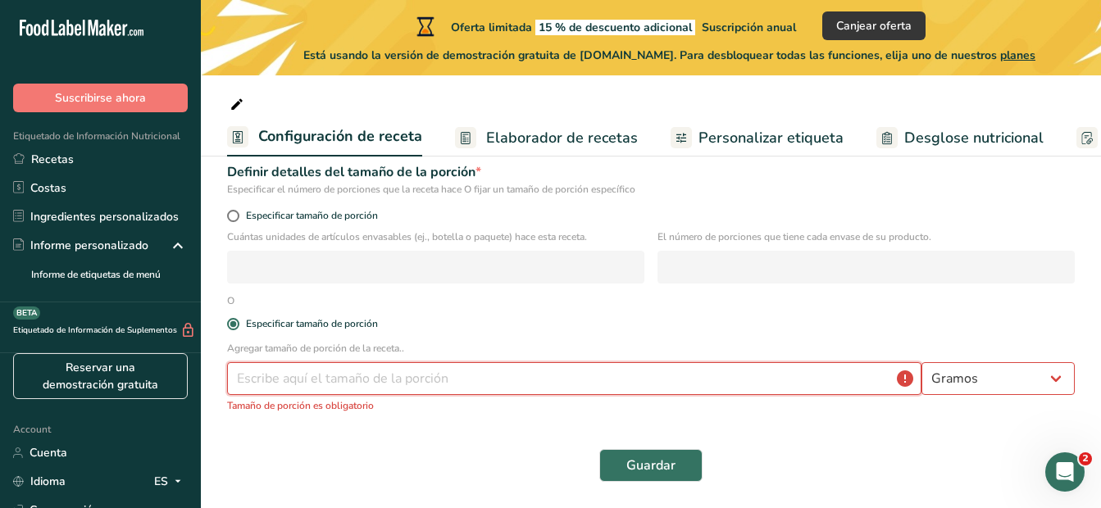
click at [369, 381] on input "number" at bounding box center [574, 378] width 695 height 33
type input "2"
type input "1"
type input "100"
click at [643, 453] on button "Guardar" at bounding box center [650, 465] width 103 height 33
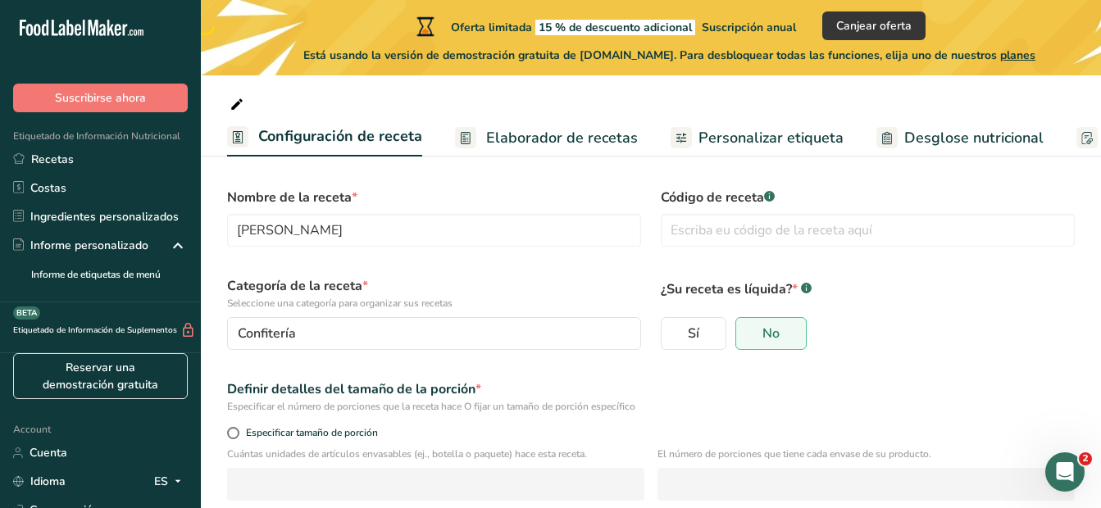
scroll to position [0, 0]
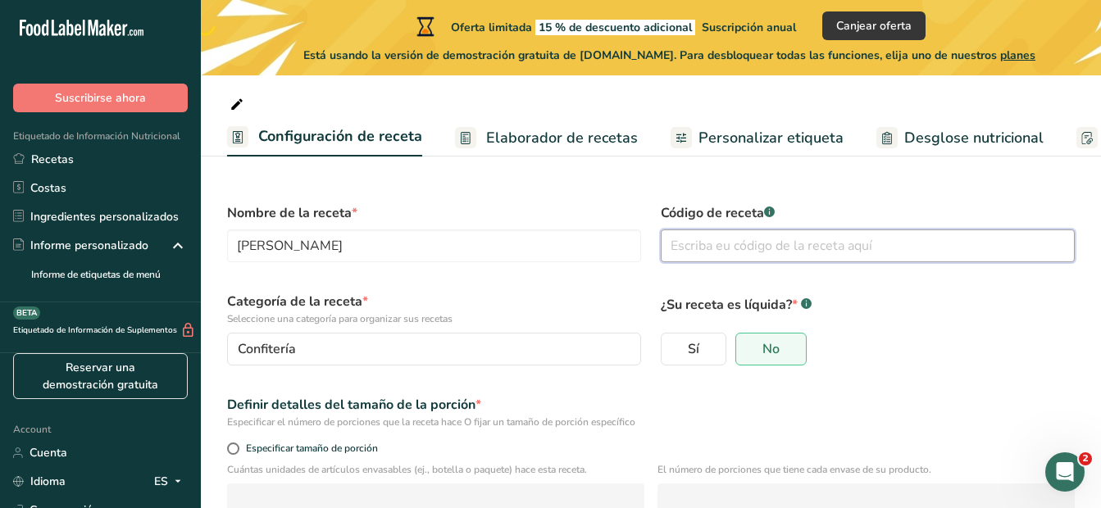
click at [747, 249] on input "text" at bounding box center [868, 246] width 414 height 33
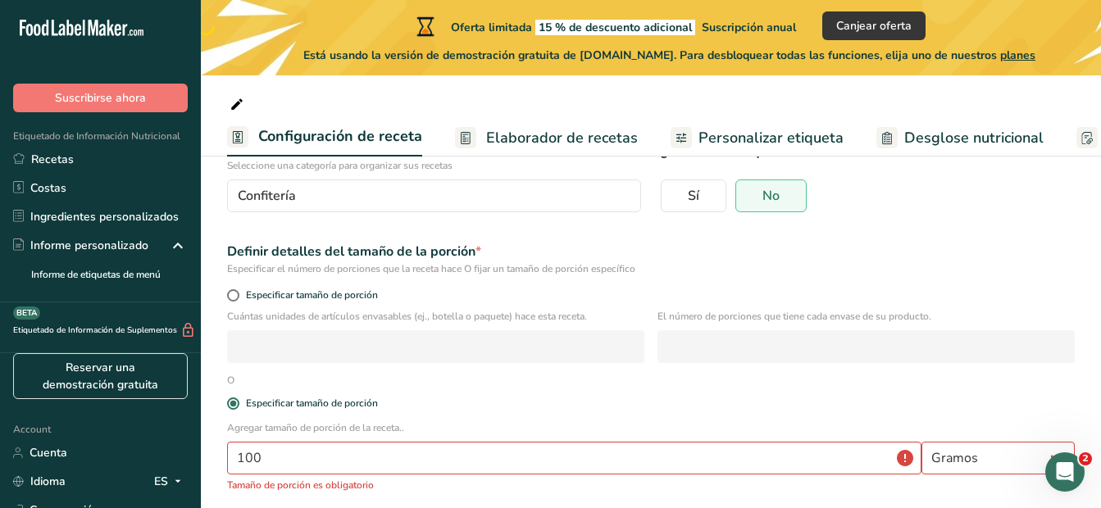
scroll to position [233, 0]
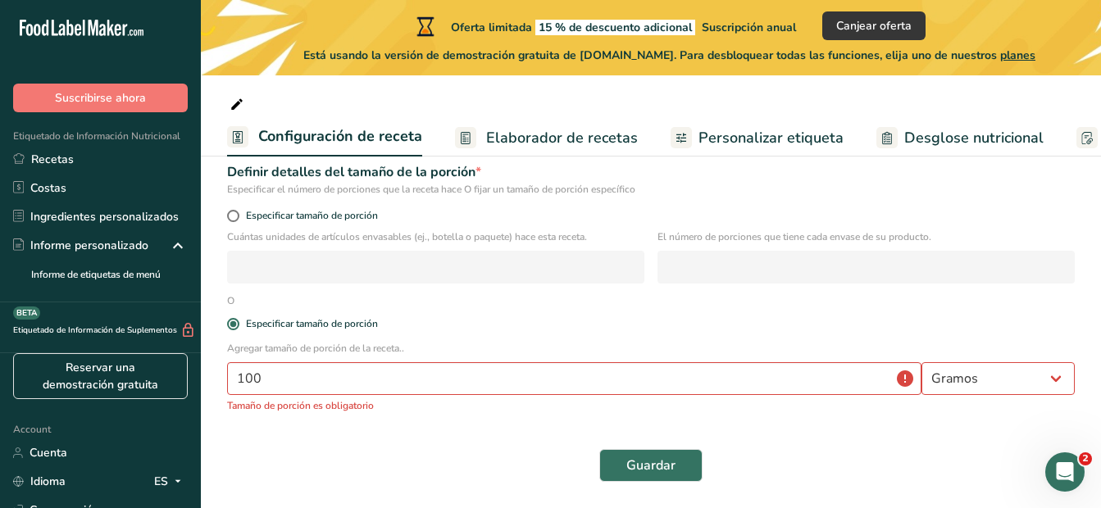
type input "1"
click at [636, 448] on div "Guardar" at bounding box center [651, 466] width 868 height 52
click at [648, 460] on span "Guardar" at bounding box center [651, 466] width 49 height 20
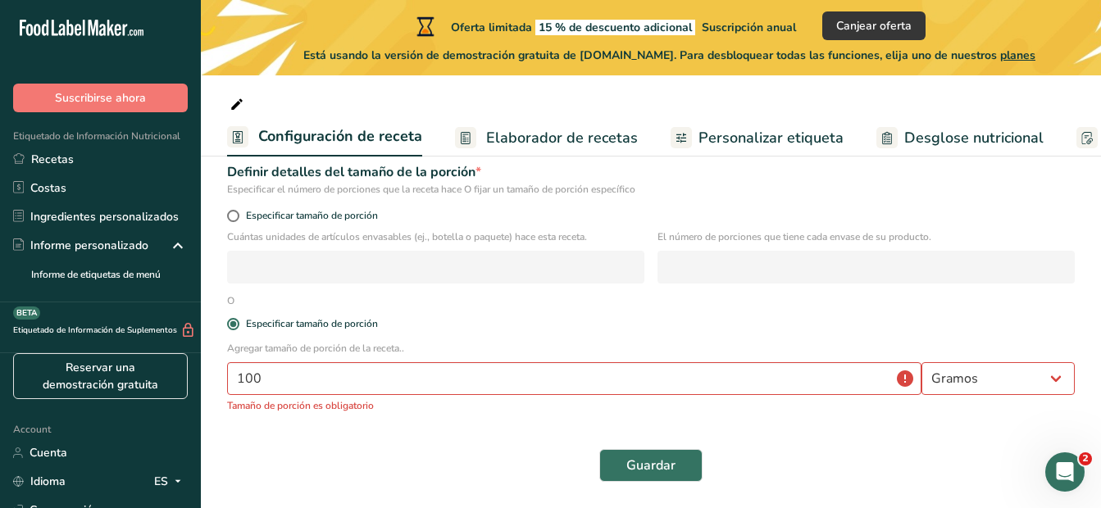
click at [647, 484] on div "Guardar" at bounding box center [651, 466] width 868 height 52
click at [647, 477] on button "Guardar" at bounding box center [650, 465] width 103 height 33
click at [645, 474] on span "Guardar" at bounding box center [651, 466] width 49 height 20
click at [643, 474] on span "Guardar" at bounding box center [651, 466] width 49 height 20
click at [755, 459] on div "Guardar" at bounding box center [651, 465] width 848 height 33
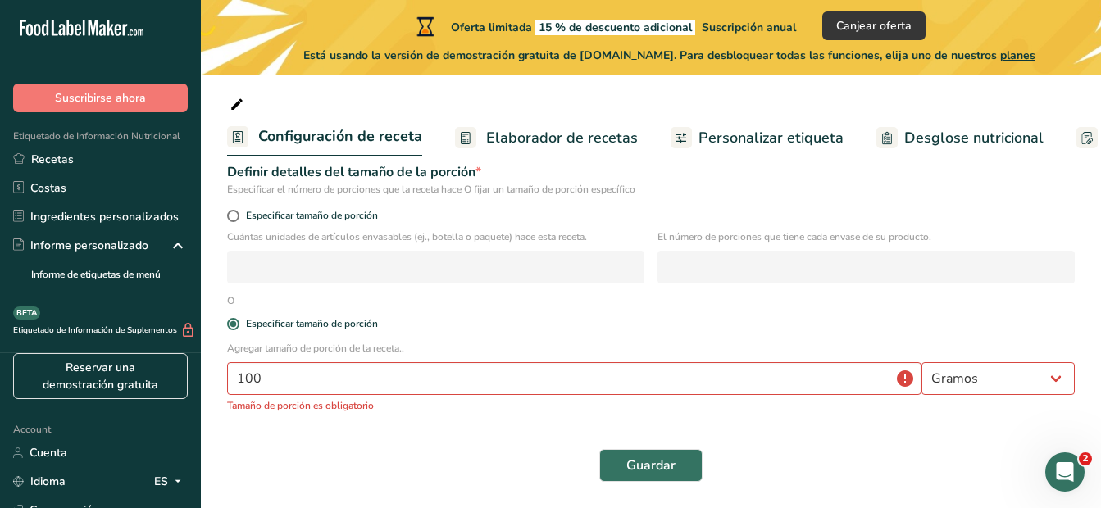
click at [659, 445] on div "Guardar" at bounding box center [651, 466] width 868 height 52
click at [657, 445] on div "Guardar" at bounding box center [651, 466] width 868 height 52
click at [654, 445] on div "Guardar" at bounding box center [651, 466] width 868 height 52
click at [324, 215] on span "Especificar tamaño de porción" at bounding box center [308, 216] width 139 height 12
click at [238, 215] on input "Especificar tamaño de porción" at bounding box center [232, 216] width 11 height 11
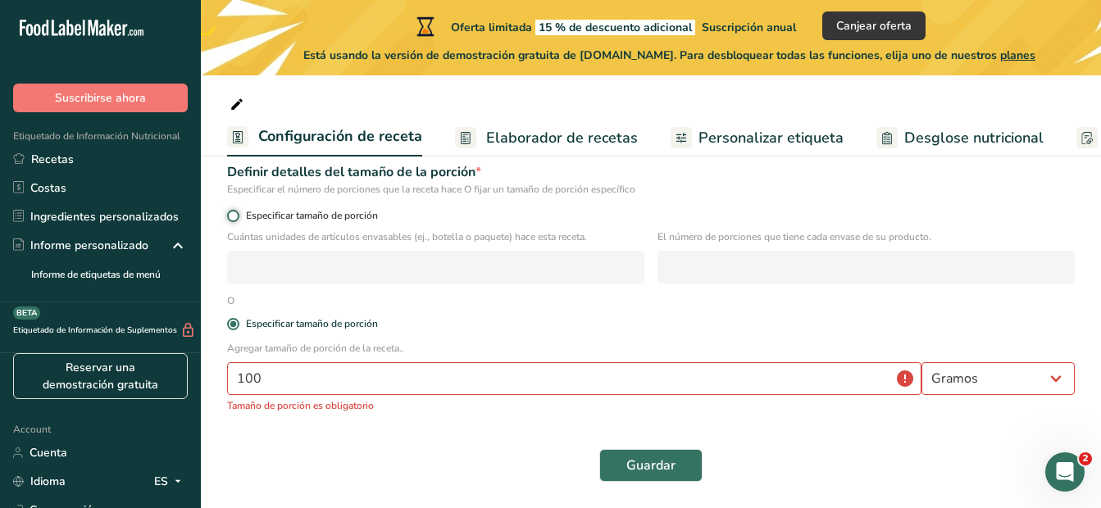
radio input "true"
radio input "false"
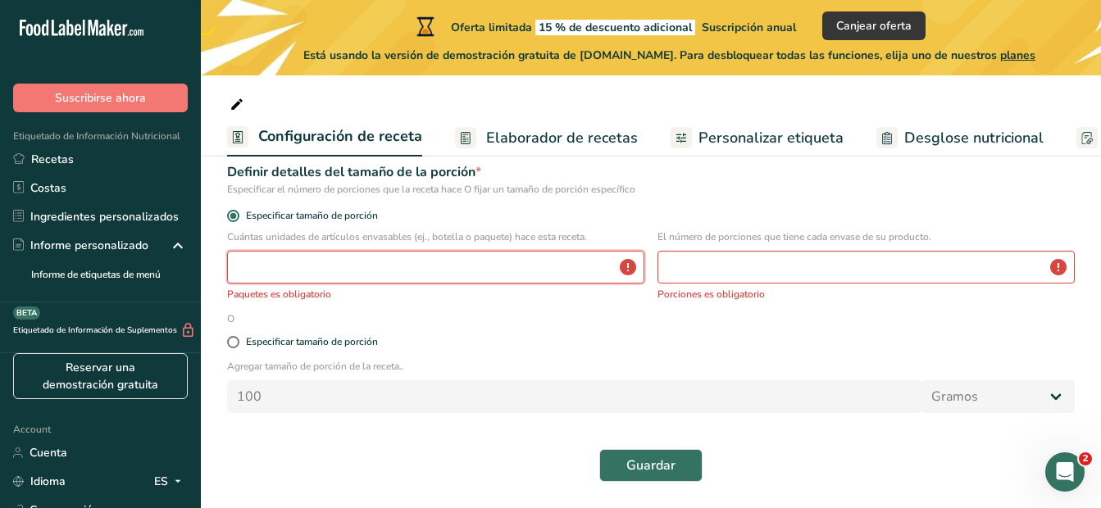
click at [396, 270] on input "number" at bounding box center [435, 267] width 417 height 33
type input "1"
click at [731, 273] on input "number" at bounding box center [866, 267] width 417 height 33
type input "1"
click at [669, 466] on span "Guardar" at bounding box center [651, 466] width 49 height 20
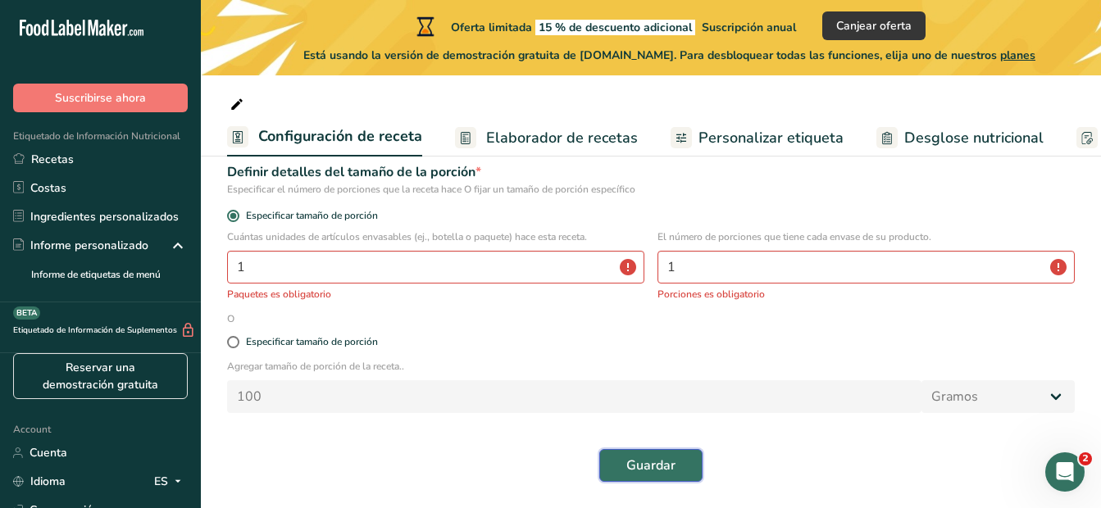
click at [652, 460] on span "Guardar" at bounding box center [651, 466] width 49 height 20
click at [651, 460] on span "Guardar" at bounding box center [651, 466] width 49 height 20
click at [254, 348] on div "Especificar tamaño de porción" at bounding box center [312, 342] width 132 height 12
click at [238, 348] on input "Especificar tamaño de porción" at bounding box center [232, 342] width 11 height 11
radio input "true"
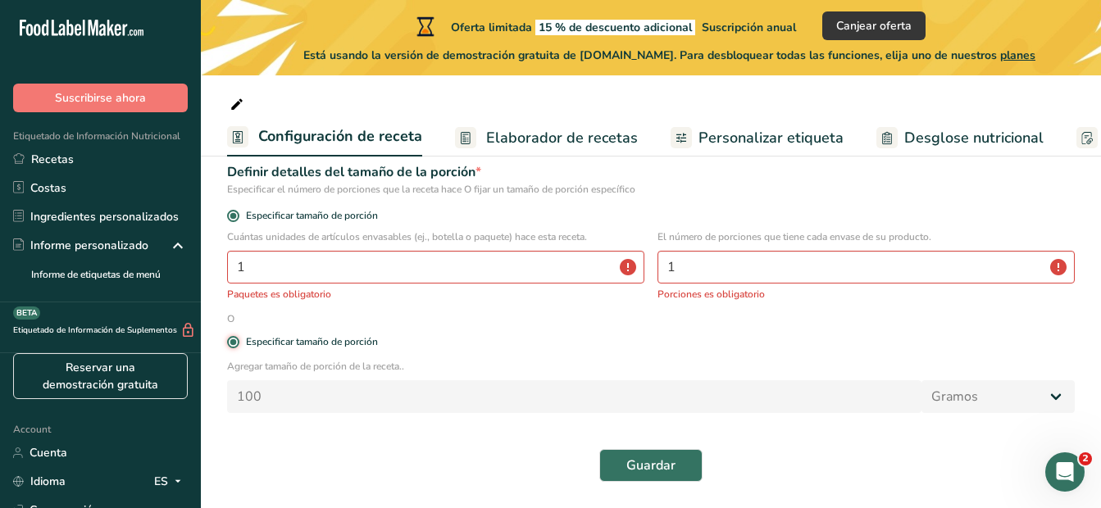
radio input "false"
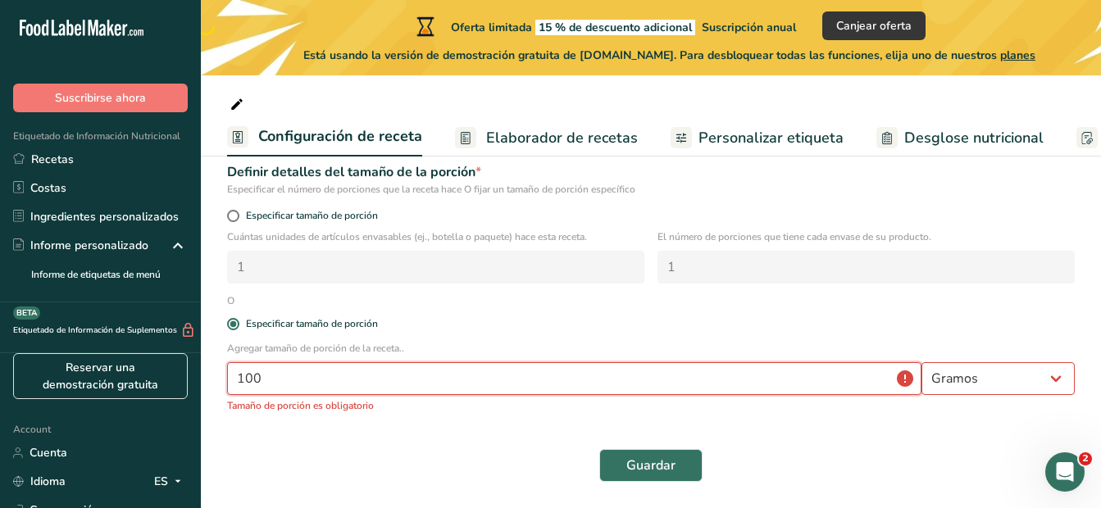
click at [473, 395] on div "Agregar tamaño de porción de la receta.. 100 Gramos kg mg mcg libras onza [GEOG…" at bounding box center [651, 382] width 868 height 82
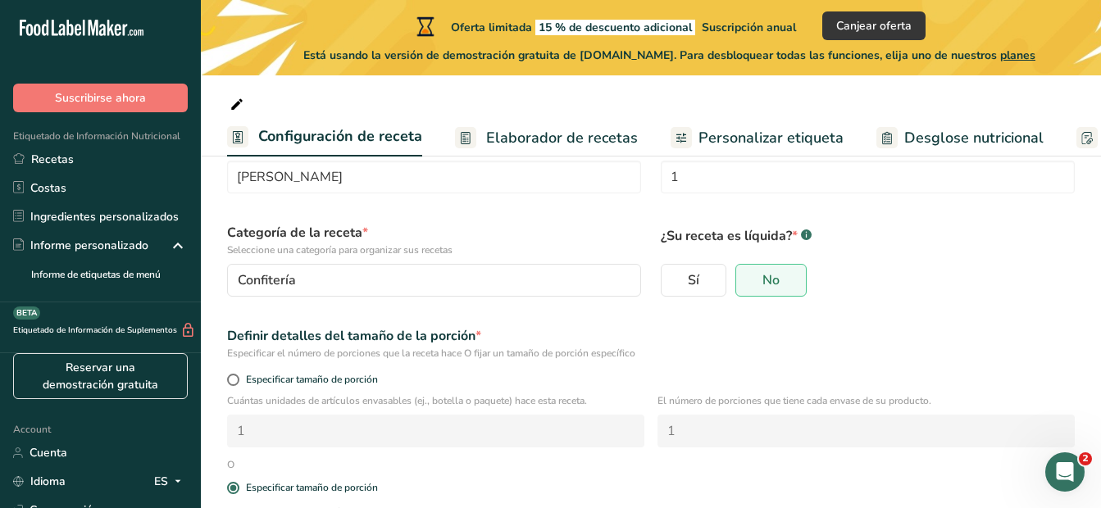
scroll to position [0, 0]
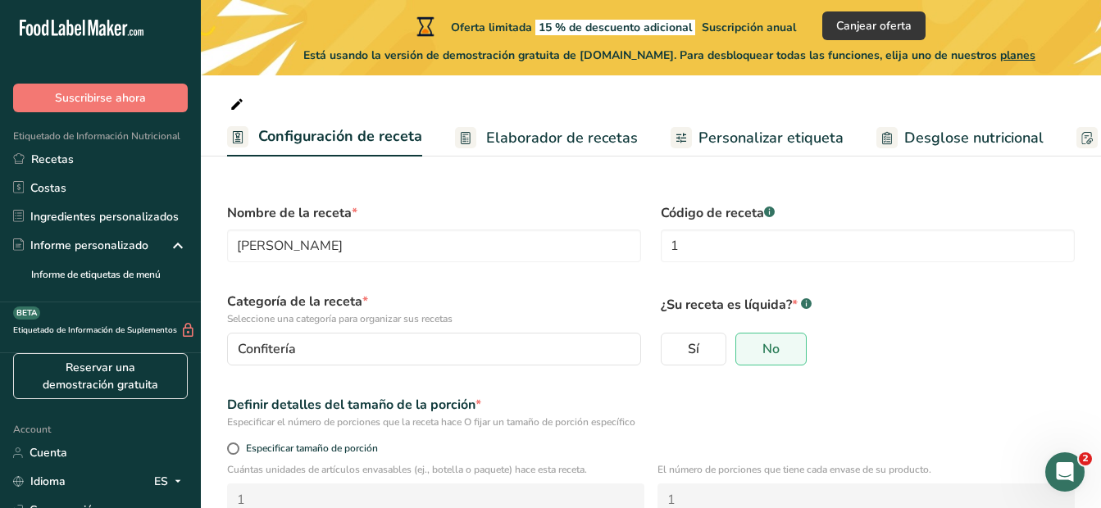
type input "100.001"
click at [546, 139] on span "Elaborador de recetas" at bounding box center [562, 138] width 152 height 22
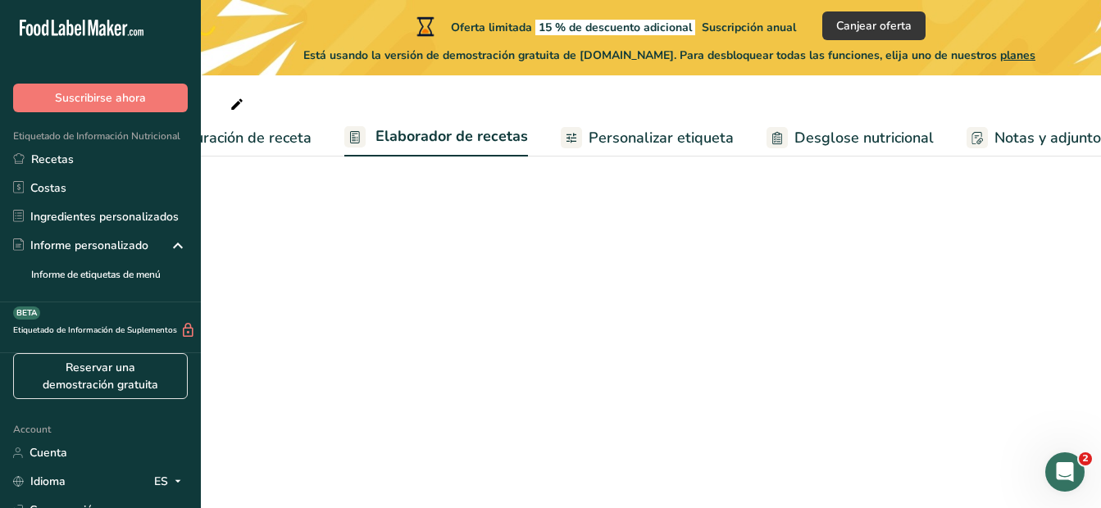
scroll to position [0, 228]
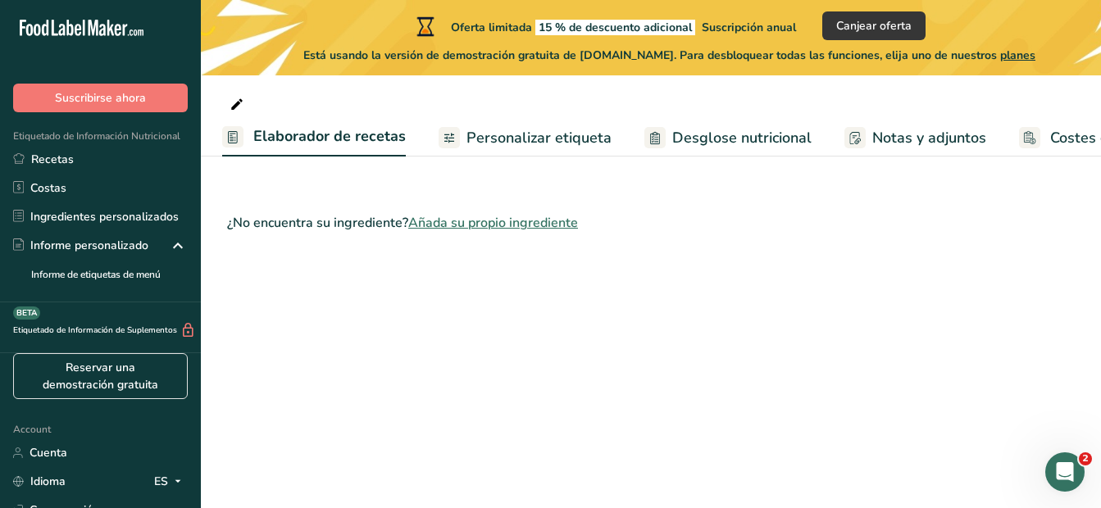
click at [496, 225] on span "Añada su propio ingrediente" at bounding box center [493, 223] width 170 height 20
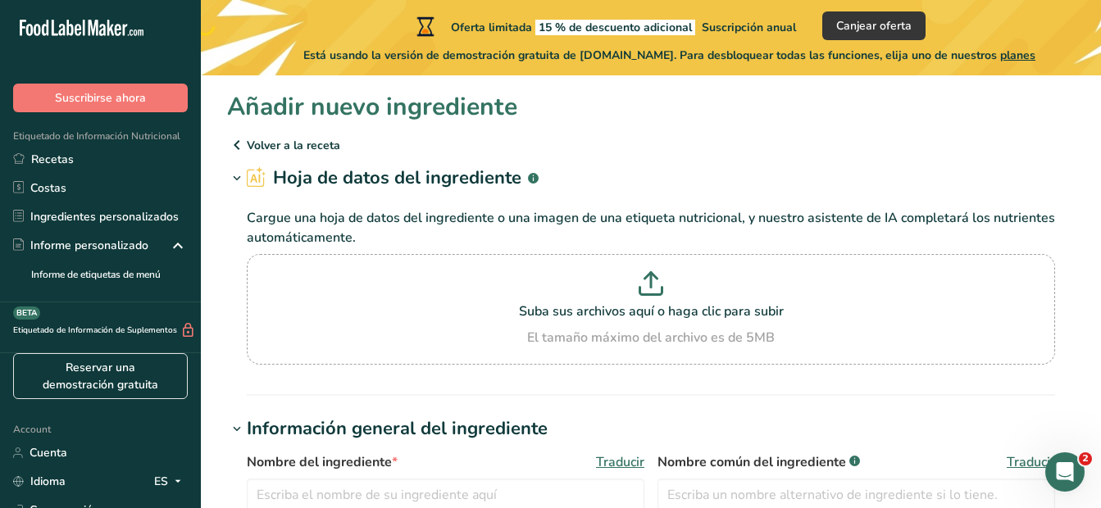
click at [267, 142] on p "Volver a la receta" at bounding box center [651, 145] width 848 height 20
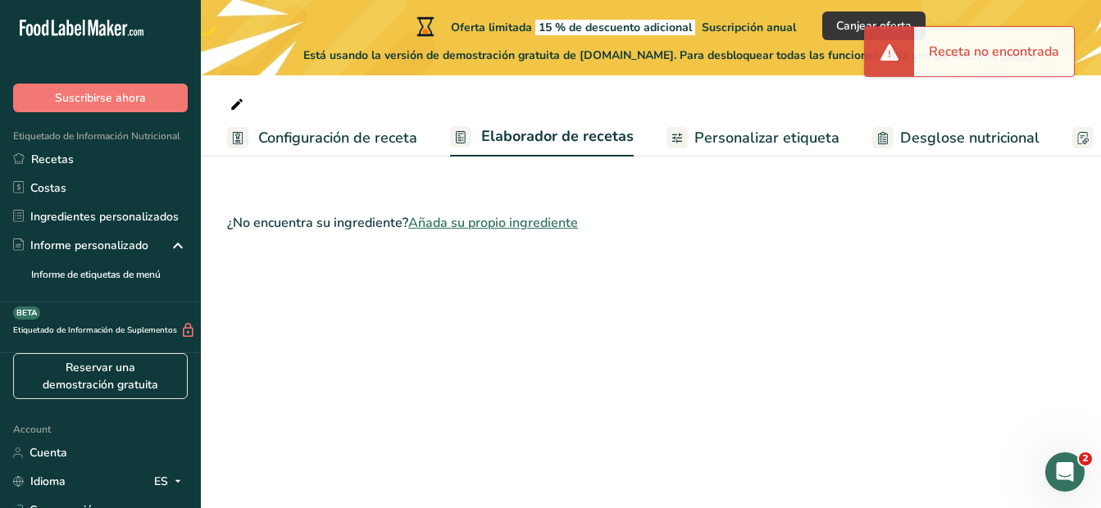
click at [765, 134] on span "Personalizar etiqueta" at bounding box center [767, 138] width 145 height 22
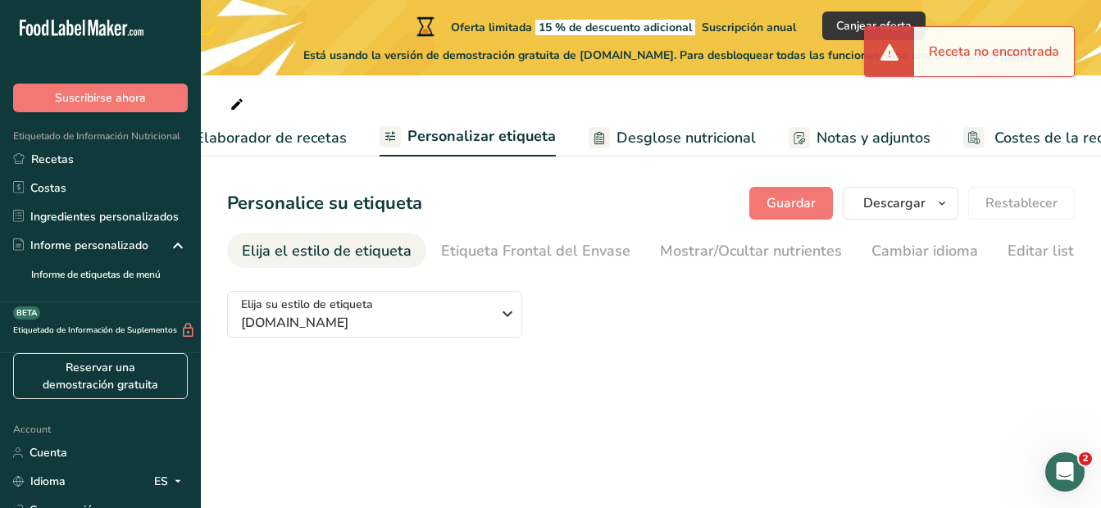
scroll to position [0, 329]
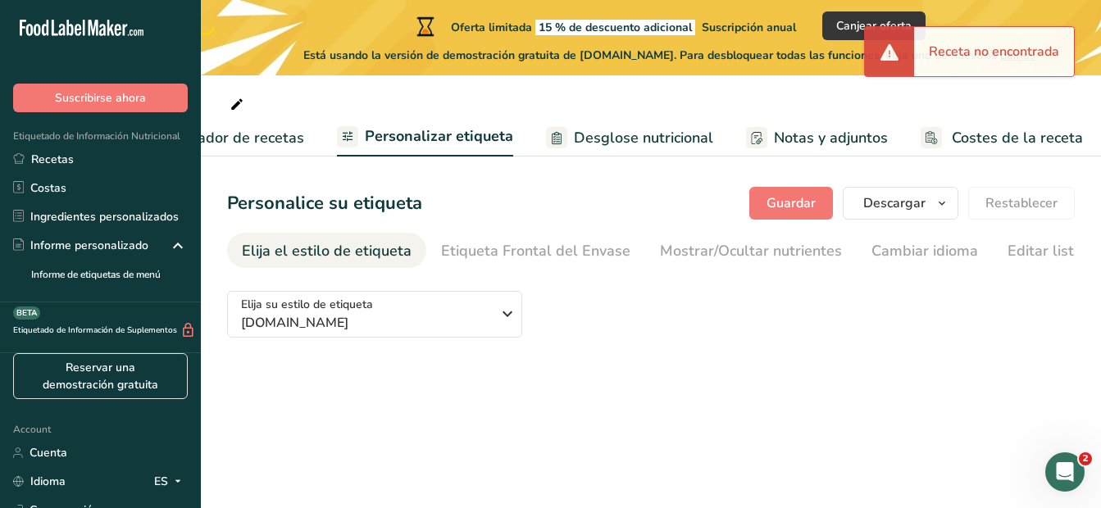
click at [636, 139] on span "Desglose nutricional" at bounding box center [643, 138] width 139 height 22
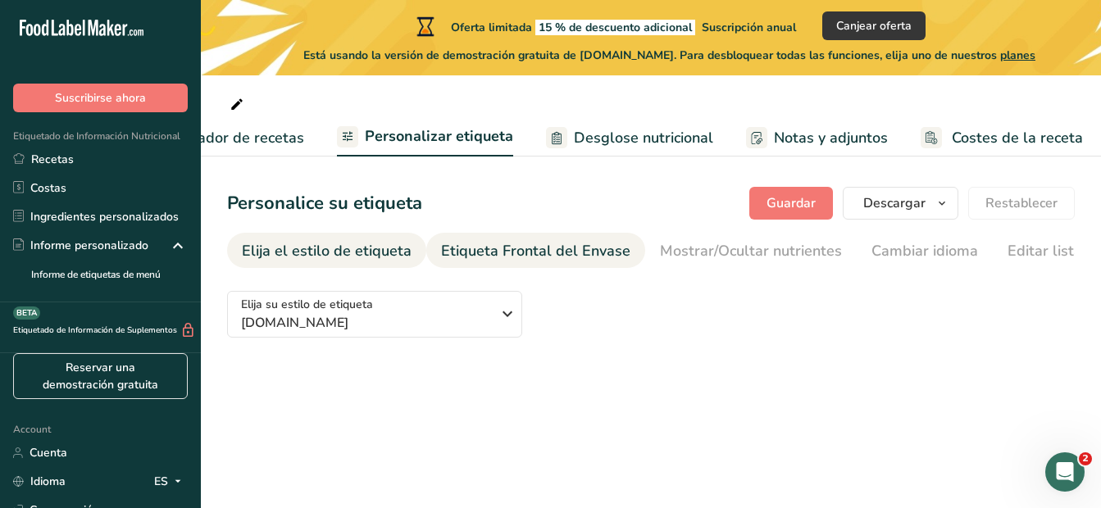
click at [481, 258] on div "Etiqueta Frontal del Envase" at bounding box center [535, 251] width 189 height 22
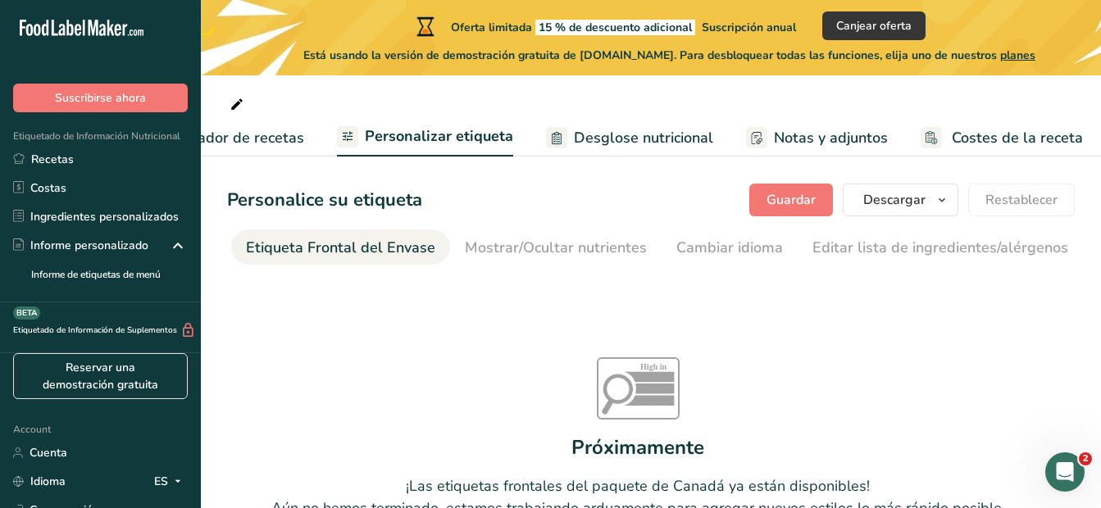
scroll to position [0, 0]
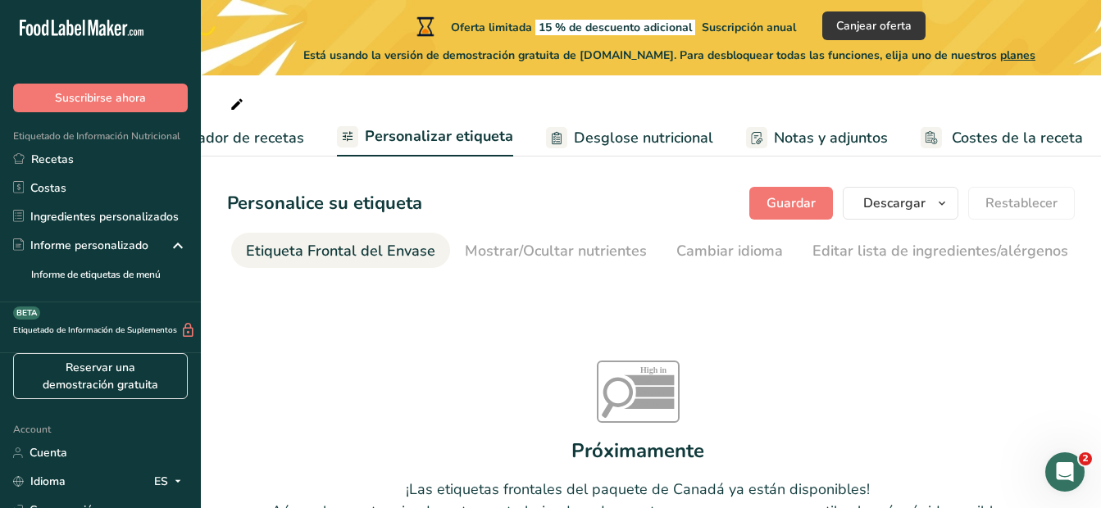
click at [659, 133] on span "Desglose nutricional" at bounding box center [643, 138] width 139 height 22
click at [577, 130] on span "Desglose nutricional" at bounding box center [643, 138] width 139 height 22
click at [574, 130] on span "Desglose nutricional" at bounding box center [643, 138] width 139 height 22
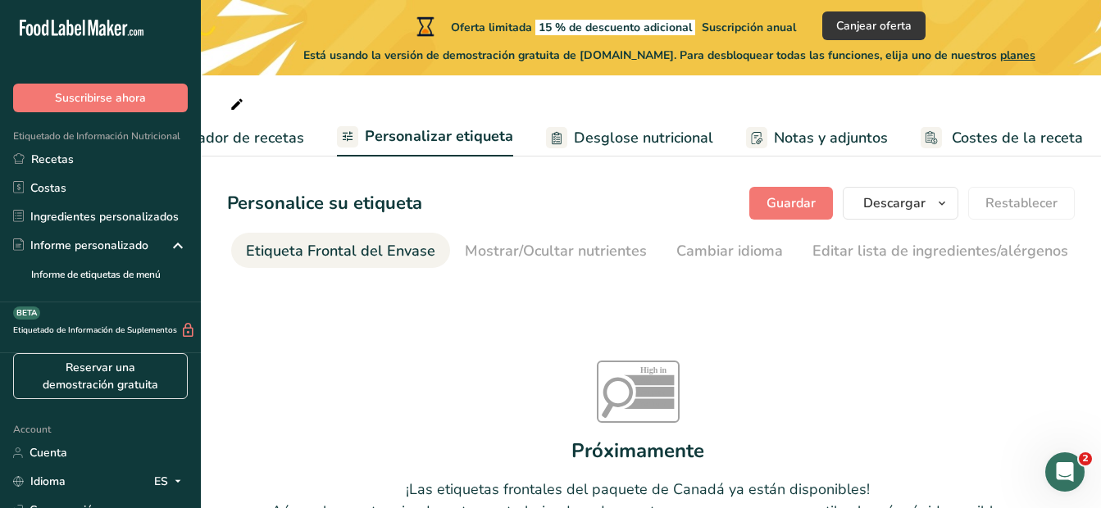
click at [851, 128] on span "Notas y adjuntos" at bounding box center [831, 138] width 114 height 22
click at [245, 141] on span "Elaborador de recetas" at bounding box center [229, 138] width 152 height 22
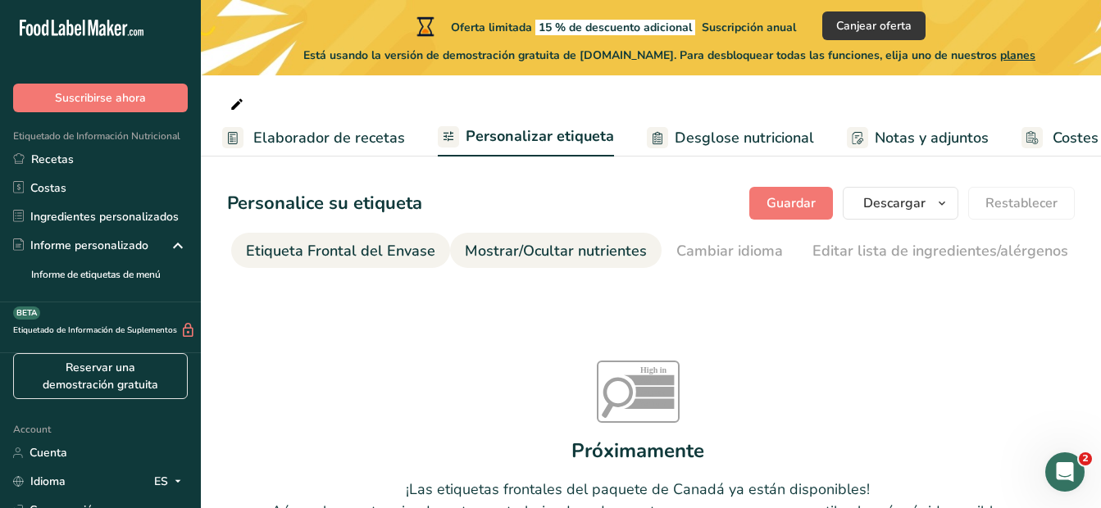
click at [542, 239] on link "Mostrar/Ocultar nutrientes" at bounding box center [556, 251] width 182 height 37
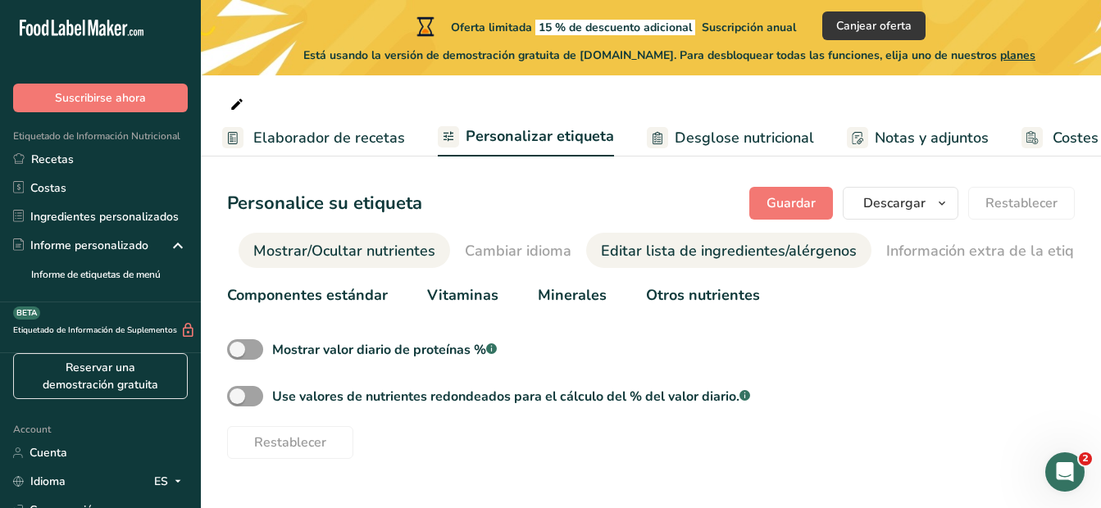
scroll to position [0, 409]
click at [637, 250] on div "Editar lista de ingredientes/alérgenos" at bounding box center [727, 251] width 256 height 22
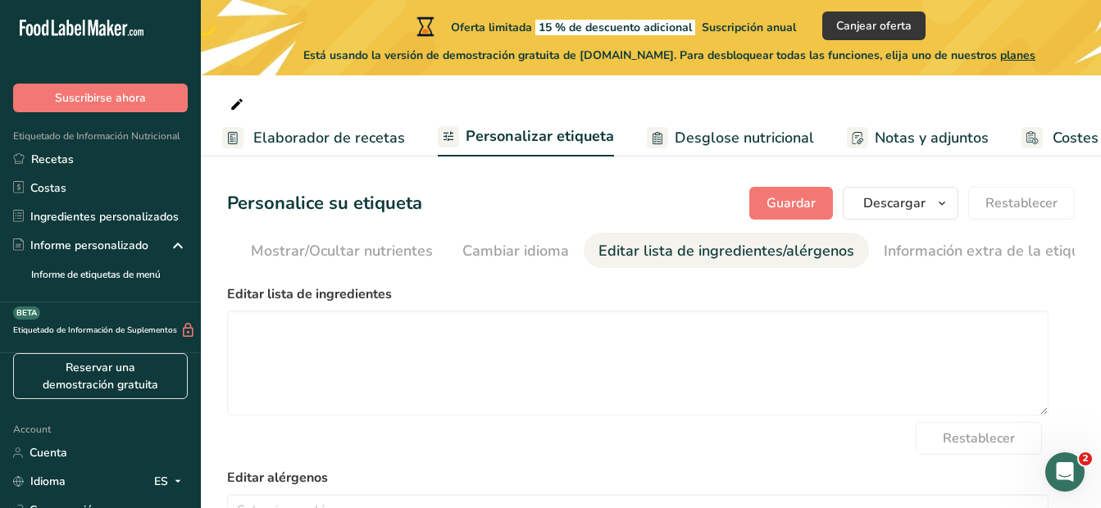
scroll to position [0, 426]
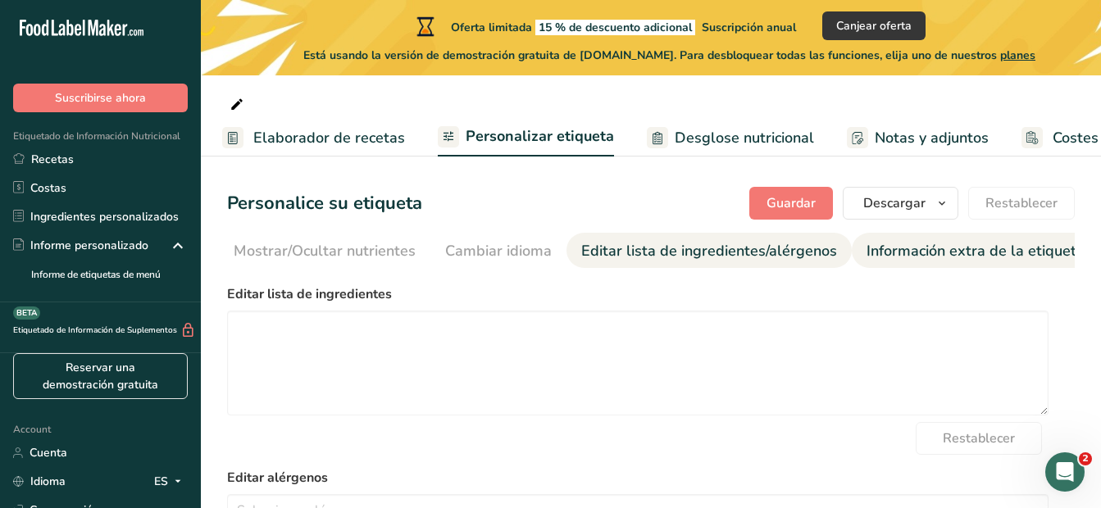
click at [944, 253] on div "Información extra de la etiqueta" at bounding box center [976, 251] width 218 height 22
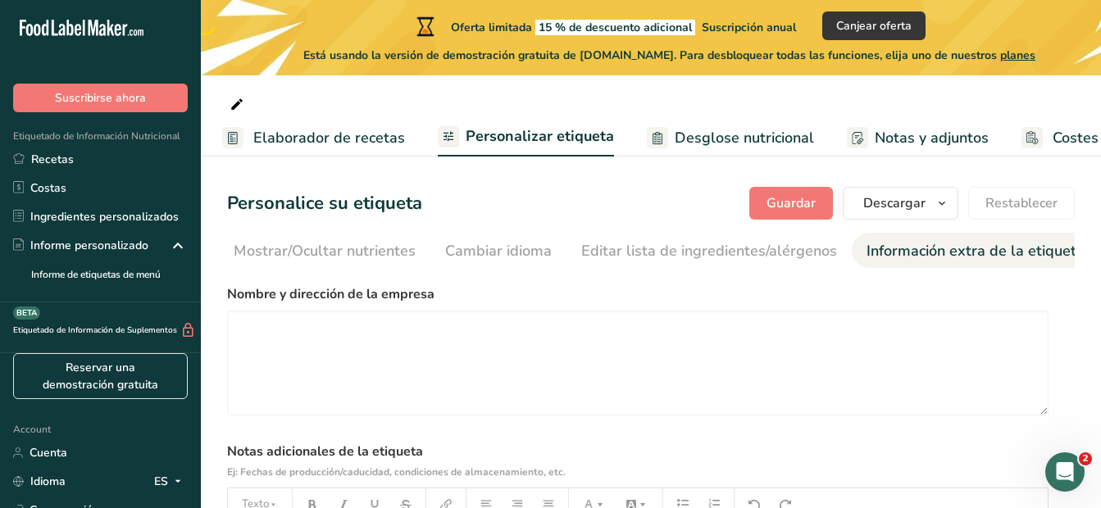
click at [353, 143] on span "Elaborador de recetas" at bounding box center [329, 138] width 152 height 22
